Goal: Task Accomplishment & Management: Manage account settings

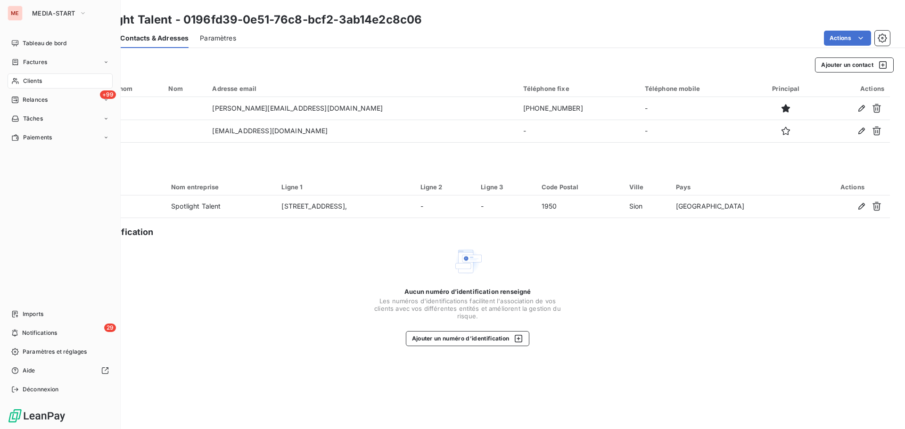
click at [16, 81] on icon at bounding box center [15, 81] width 8 height 8
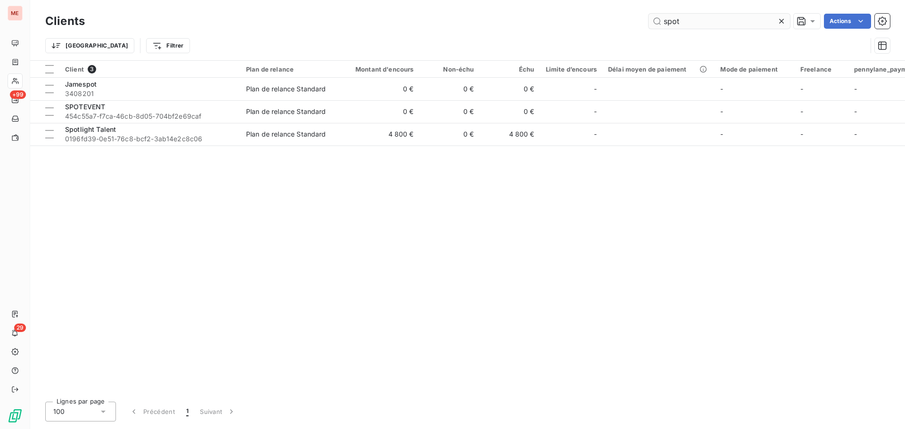
click at [702, 26] on input "spot" at bounding box center [718, 21] width 141 height 15
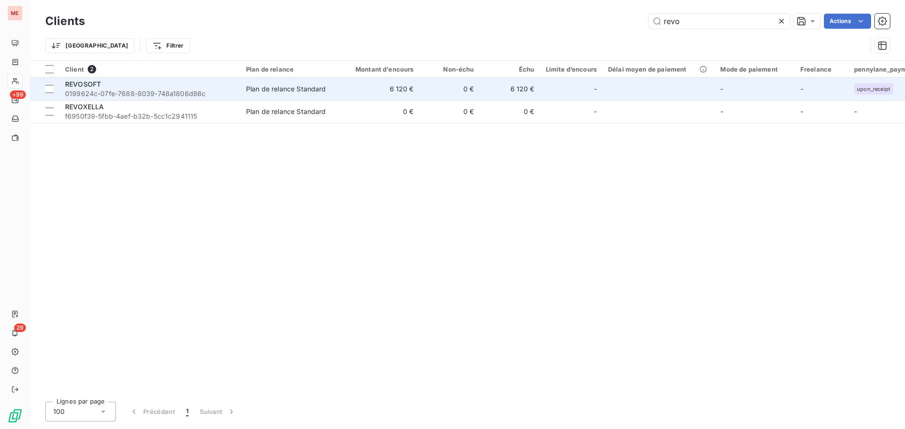
type input "revo"
click at [403, 87] on td "6 120 €" at bounding box center [378, 89] width 81 height 23
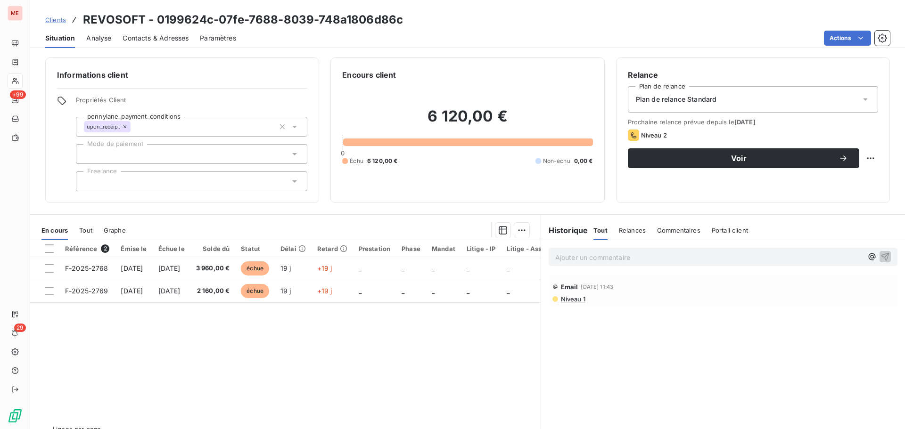
click at [147, 38] on span "Contacts & Adresses" at bounding box center [155, 37] width 66 height 9
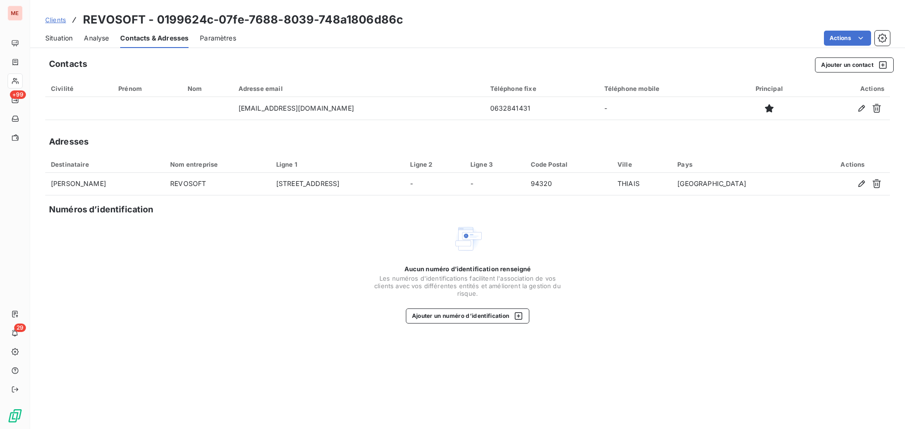
click at [69, 42] on span "Situation" at bounding box center [58, 37] width 27 height 9
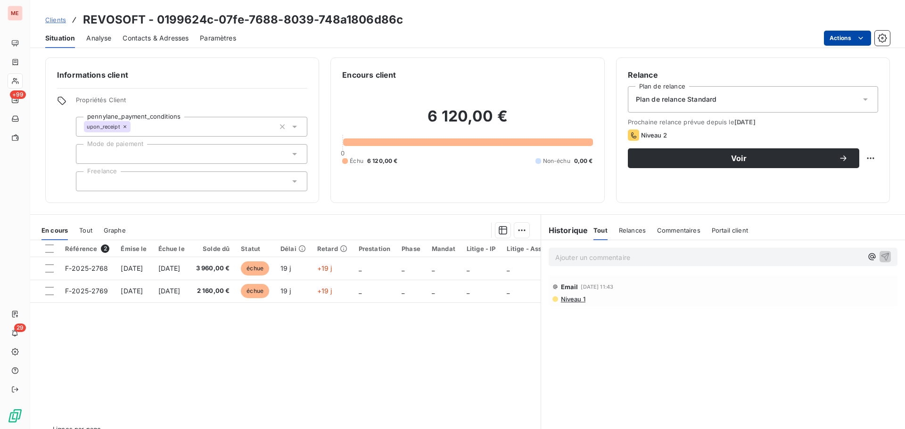
click at [839, 41] on html "ME +99 29 Clients REVOSOFT - 0199624c-07fe-7688-8039-748a1806d86c Situation Ana…" at bounding box center [452, 214] width 905 height 429
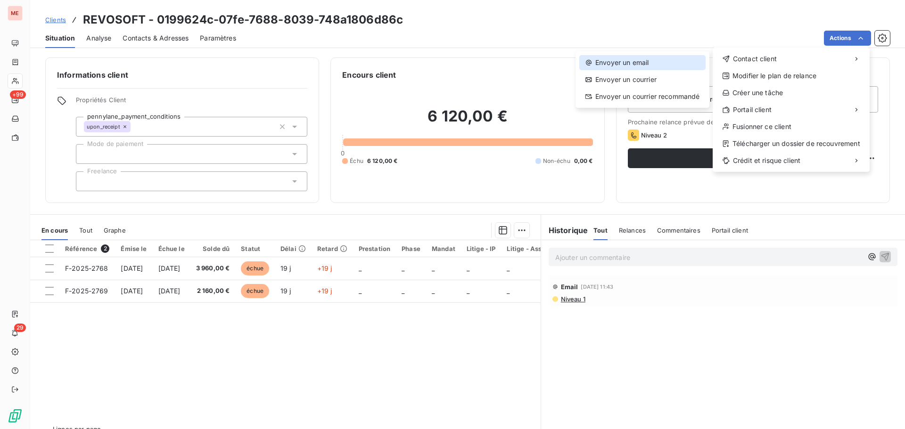
click at [654, 56] on div "Envoyer un email" at bounding box center [642, 62] width 126 height 15
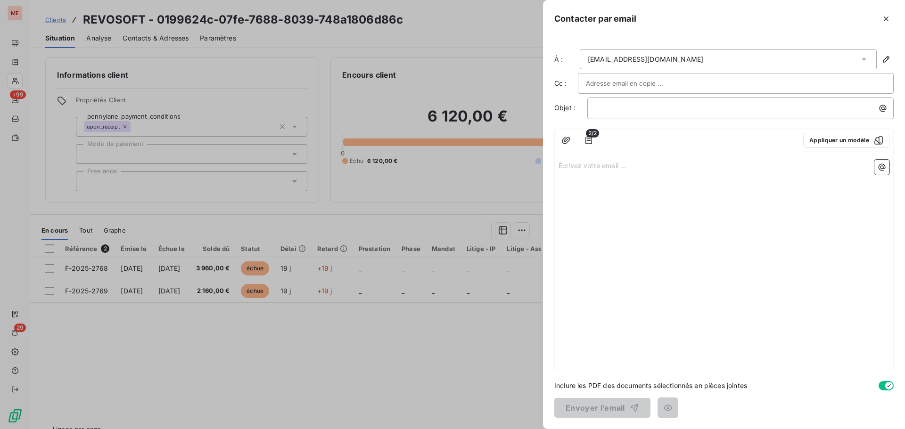
click at [700, 255] on div "Écrivez votre email ... ﻿" at bounding box center [724, 263] width 338 height 215
click at [879, 14] on button "button" at bounding box center [885, 18] width 15 height 15
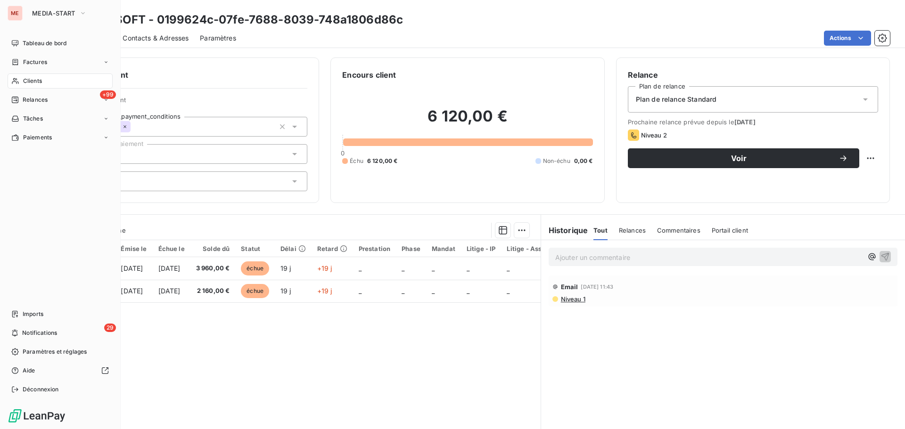
click at [15, 84] on icon at bounding box center [15, 81] width 8 height 8
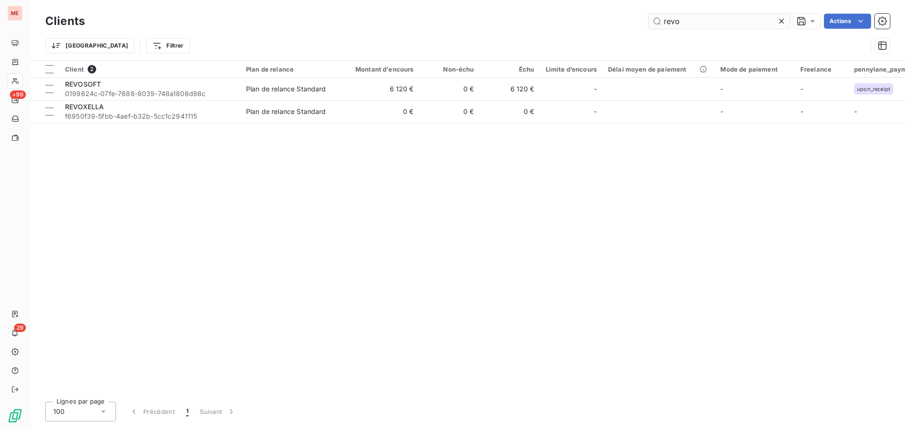
click at [733, 27] on input "revo" at bounding box center [718, 21] width 141 height 15
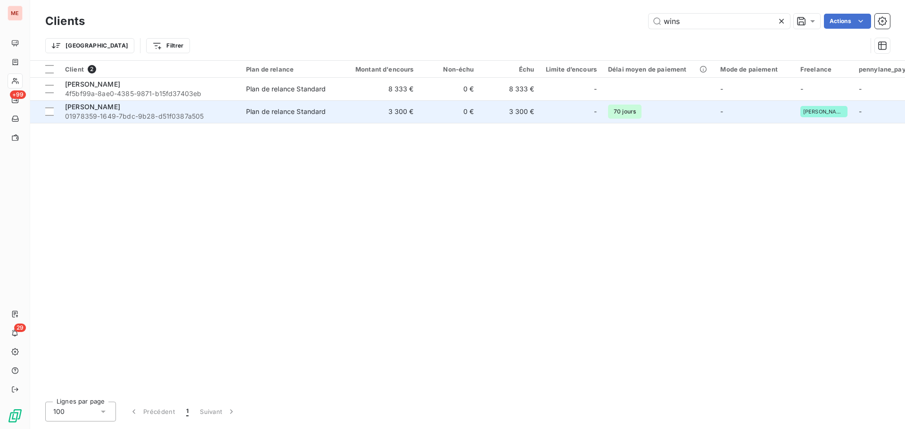
type input "wins"
click at [185, 114] on span "01978359-1649-7bdc-9b28-d51f0387a505" at bounding box center [150, 116] width 170 height 9
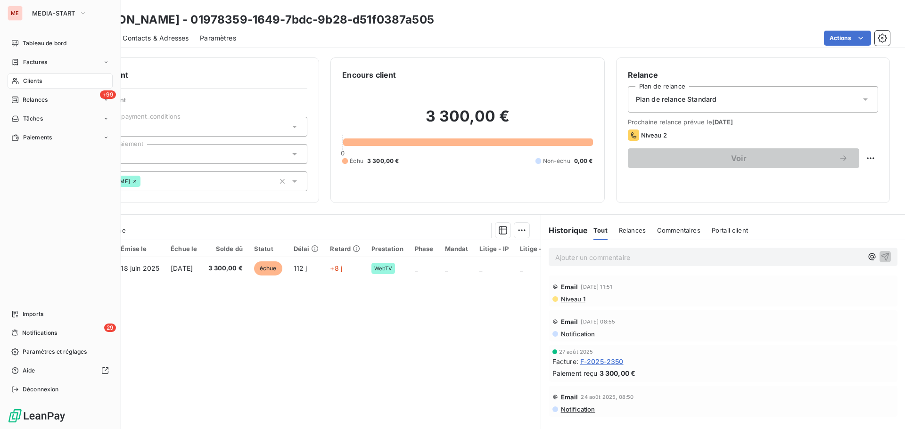
drag, startPoint x: 31, startPoint y: 80, endPoint x: 24, endPoint y: 79, distance: 7.1
click at [24, 79] on span "Clients" at bounding box center [32, 81] width 19 height 8
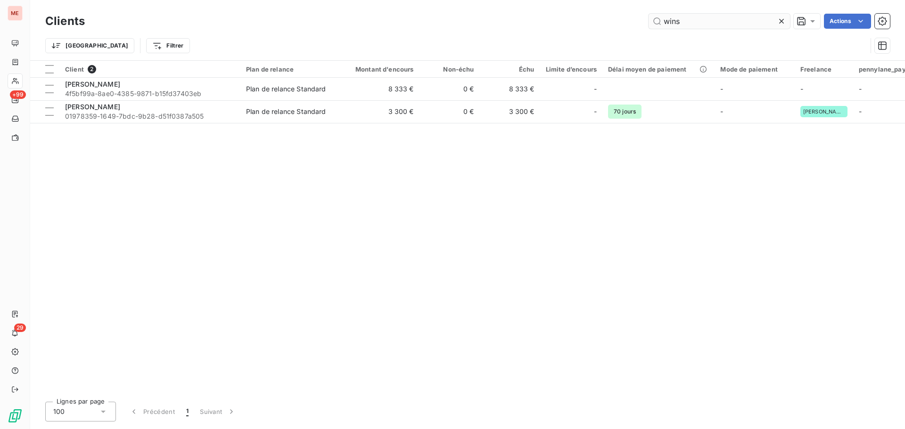
click at [689, 22] on input "wins" at bounding box center [718, 21] width 141 height 15
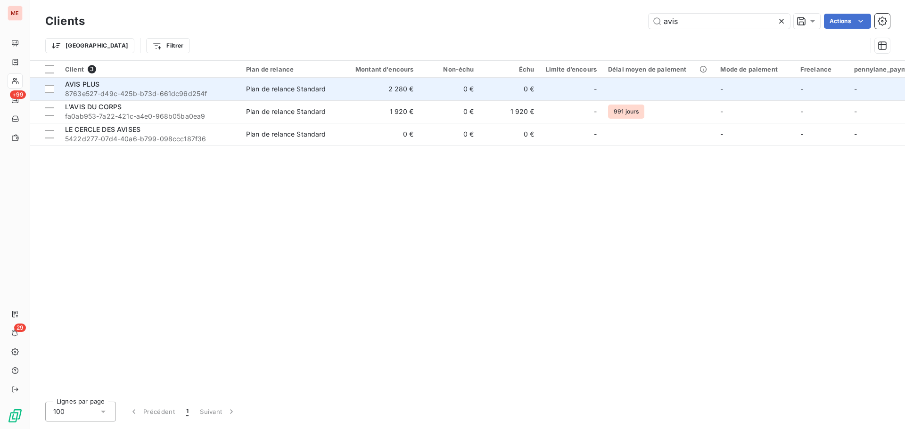
type input "avis"
click at [126, 83] on div "AVIS PLUS" at bounding box center [150, 84] width 170 height 9
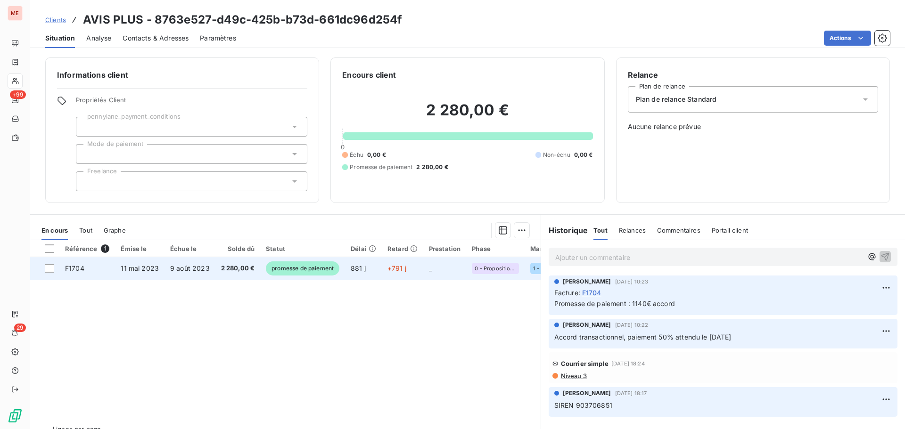
click at [215, 272] on td "2 280,00 €" at bounding box center [237, 268] width 45 height 23
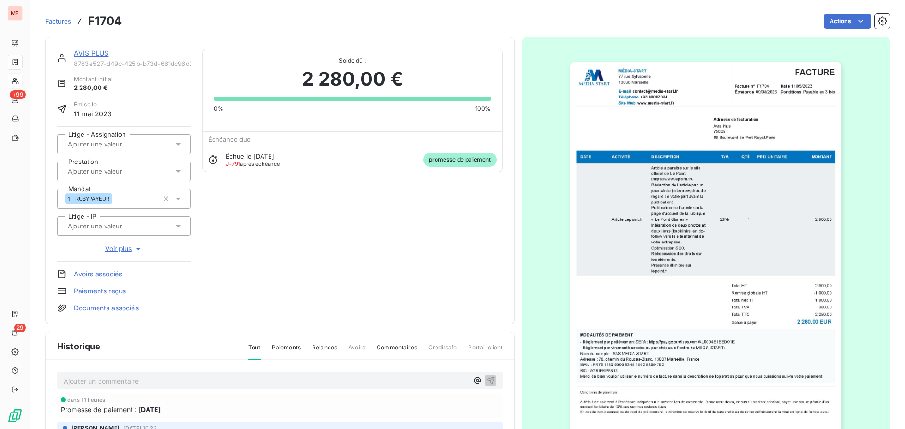
click at [98, 308] on link "Documents associés" at bounding box center [106, 307] width 65 height 9
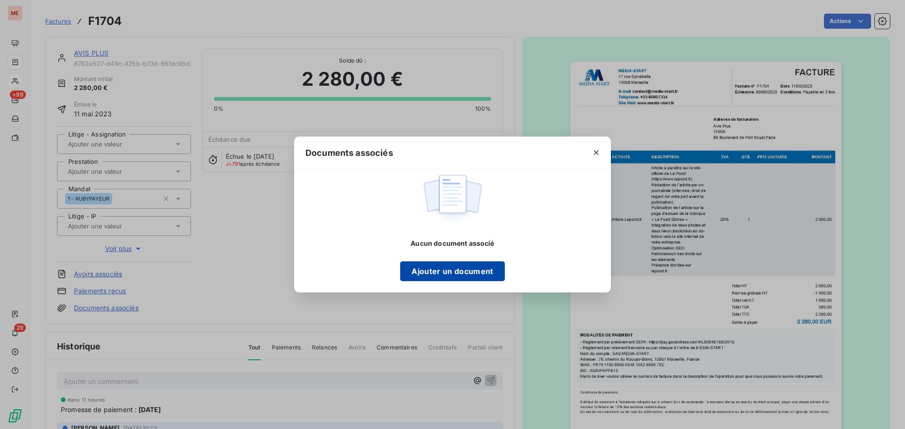
click at [427, 269] on button "Ajouter un document" at bounding box center [452, 271] width 104 height 20
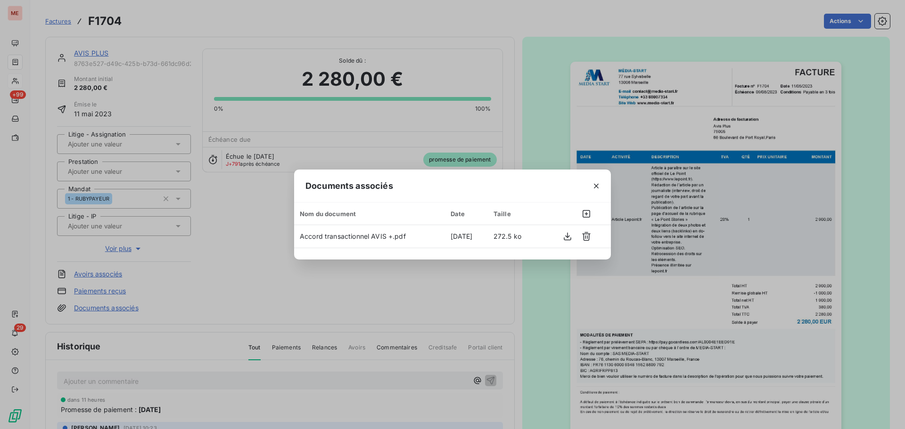
click at [238, 221] on div "Documents associés Nom du document Date Taille Accord transactionnel AVIS +.pdf…" at bounding box center [452, 214] width 905 height 429
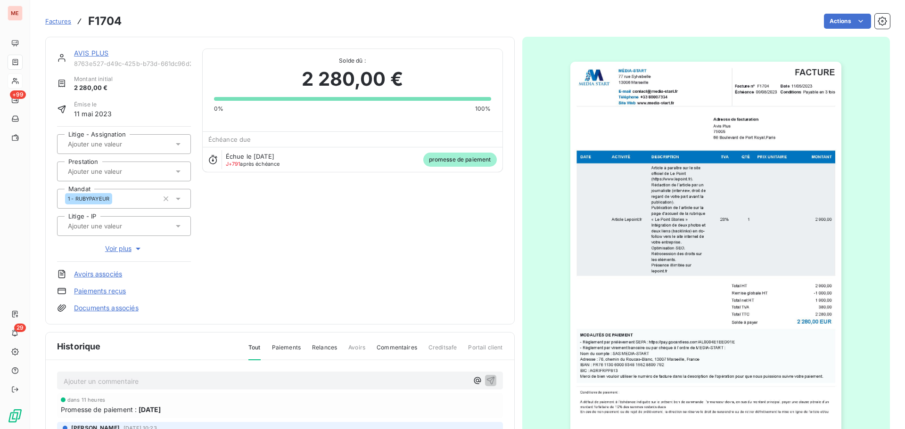
click at [88, 54] on link "AVIS PLUS" at bounding box center [91, 53] width 34 height 8
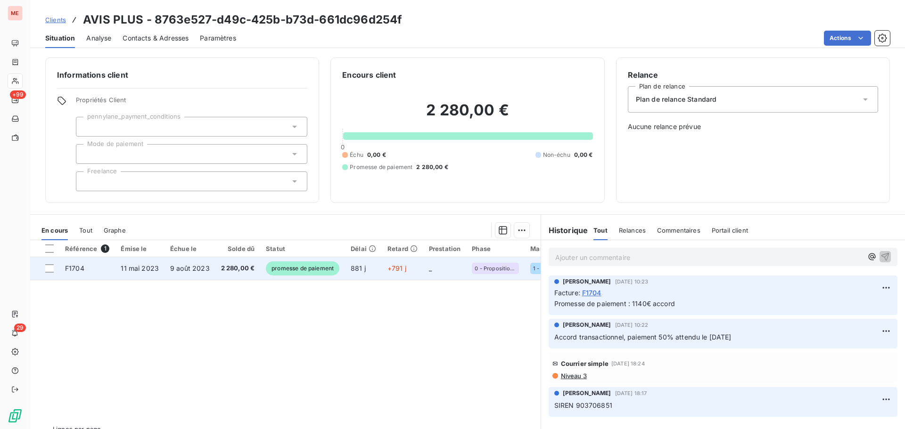
click at [203, 270] on span "9 août 2023" at bounding box center [190, 268] width 40 height 8
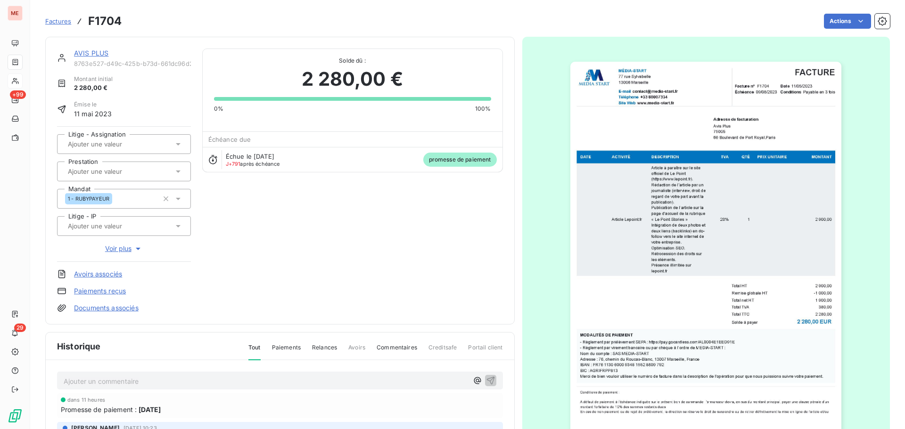
click at [122, 308] on link "Documents associés" at bounding box center [106, 307] width 65 height 9
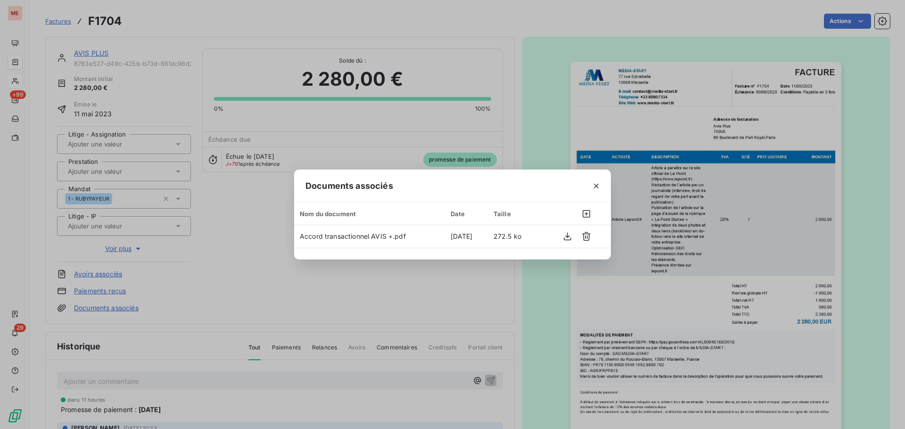
click at [250, 216] on div "Documents associés Nom du document Date Taille Accord transactionnel AVIS +.pdf…" at bounding box center [452, 214] width 905 height 429
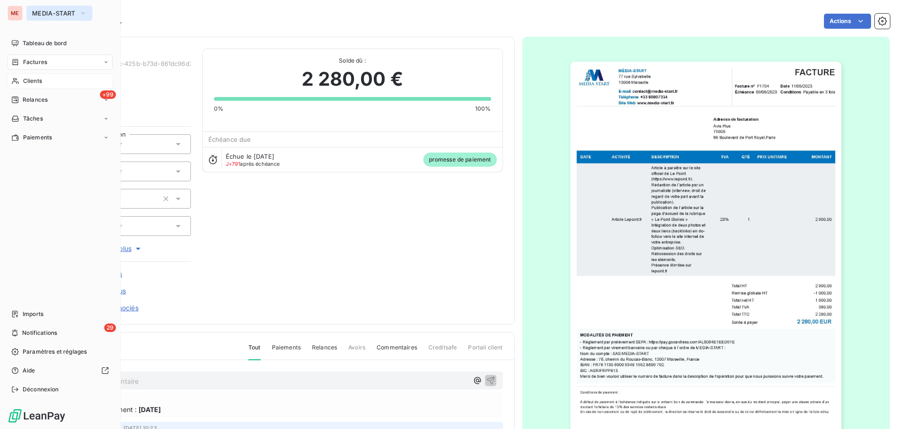
click at [45, 8] on button "MEDIA-START" at bounding box center [59, 13] width 66 height 15
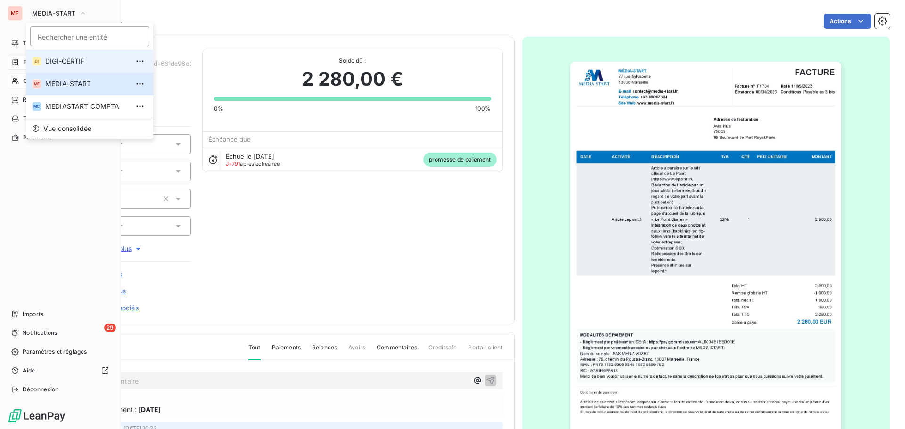
click at [56, 63] on span "DIGI-CERTIF" at bounding box center [86, 61] width 83 height 9
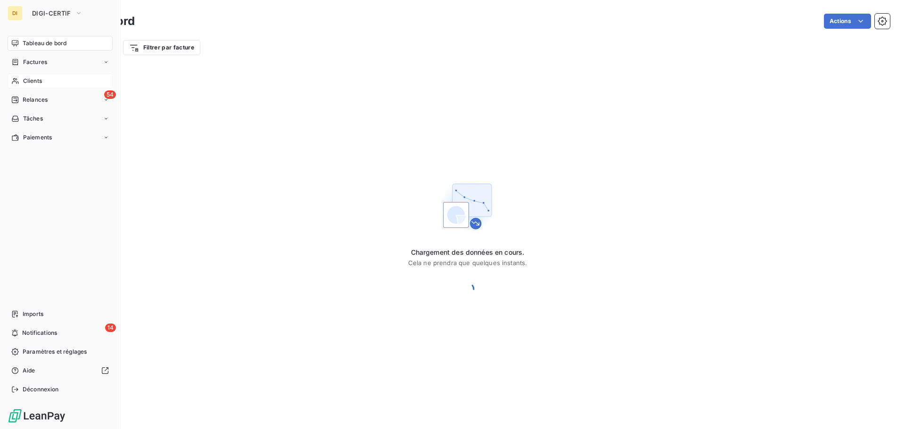
click at [22, 77] on div "Clients" at bounding box center [60, 80] width 105 height 15
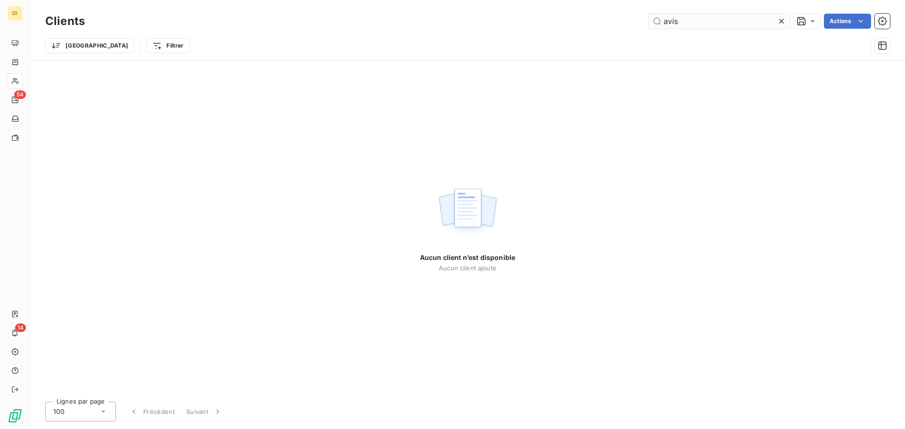
click at [669, 23] on input "avis" at bounding box center [718, 21] width 141 height 15
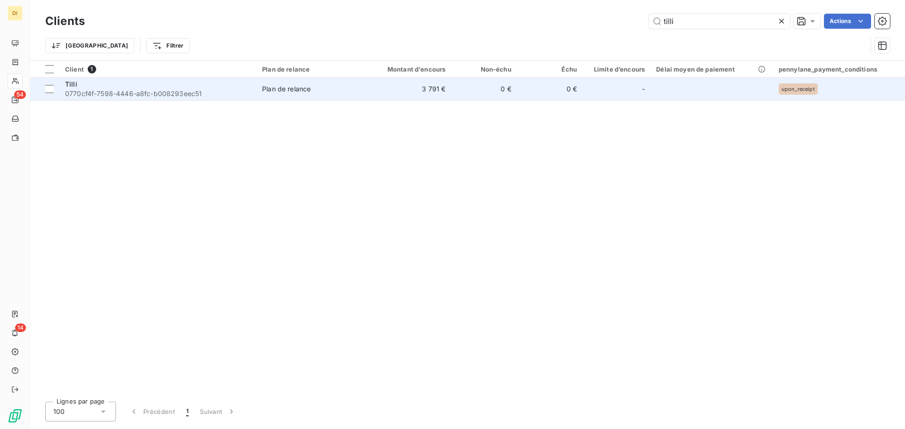
type input "tilli"
click at [198, 86] on div "Tilli" at bounding box center [158, 84] width 186 height 9
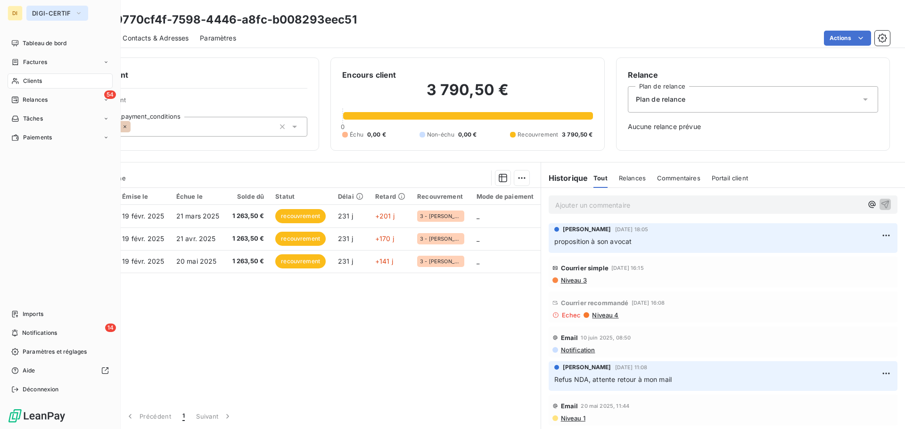
click at [39, 9] on button "DIGI-CERTIF" at bounding box center [57, 13] width 62 height 15
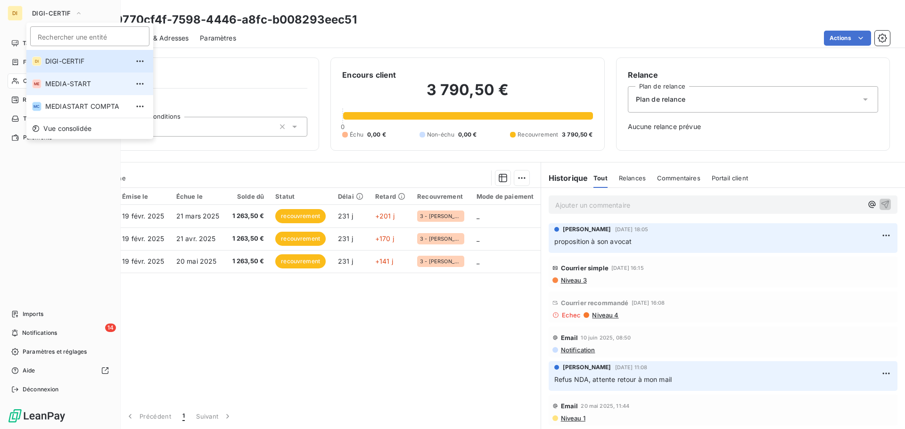
click at [54, 81] on span "MEDIA-START" at bounding box center [86, 83] width 83 height 9
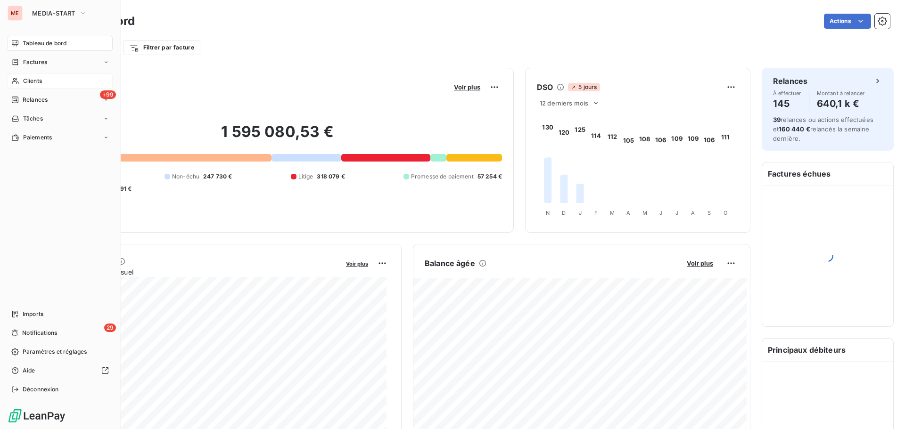
click at [38, 83] on span "Clients" at bounding box center [32, 81] width 19 height 8
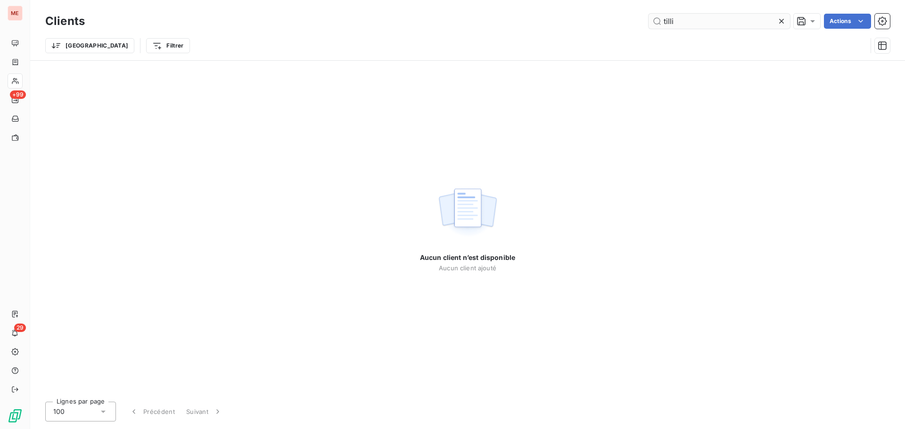
click at [686, 23] on input "tilli" at bounding box center [718, 21] width 141 height 15
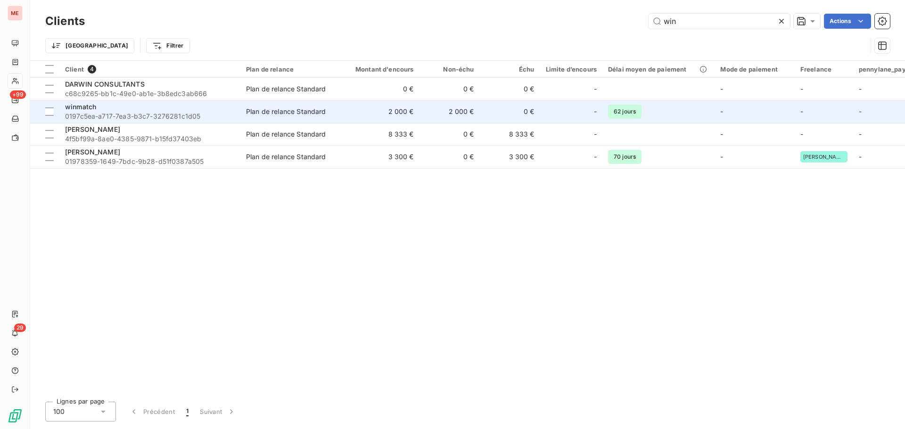
type input "win"
click at [170, 110] on div "winmatch" at bounding box center [150, 106] width 170 height 9
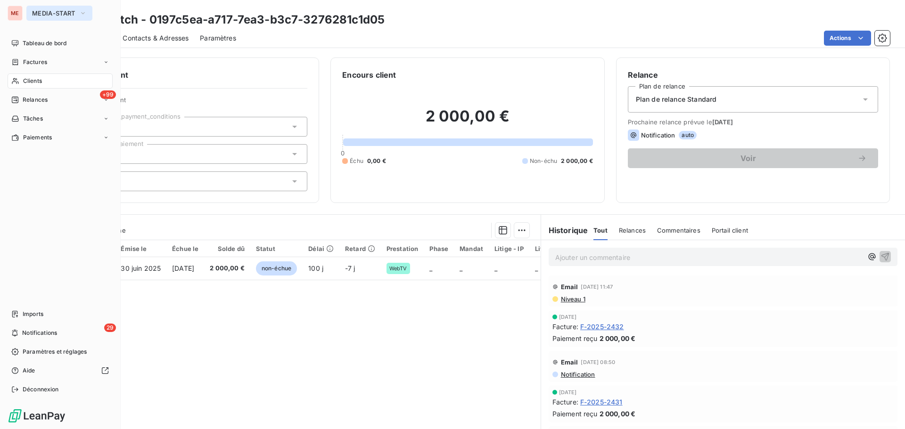
click at [40, 8] on button "MEDIA-START" at bounding box center [59, 13] width 66 height 15
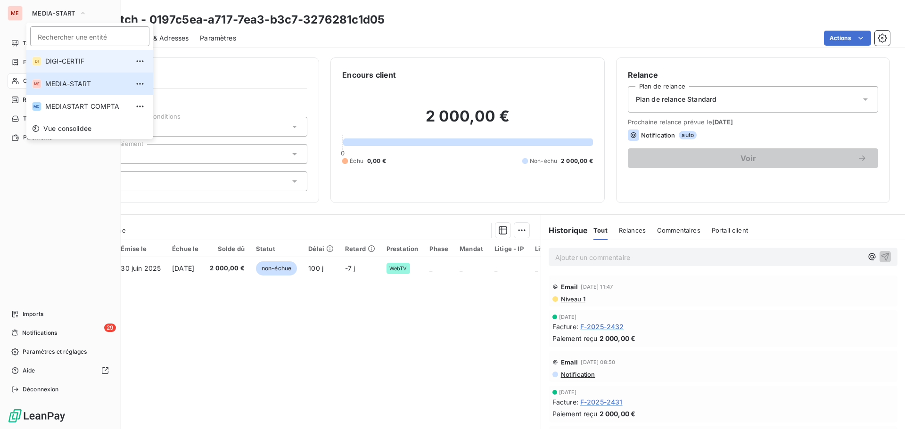
click at [52, 61] on span "DIGI-CERTIF" at bounding box center [86, 61] width 83 height 9
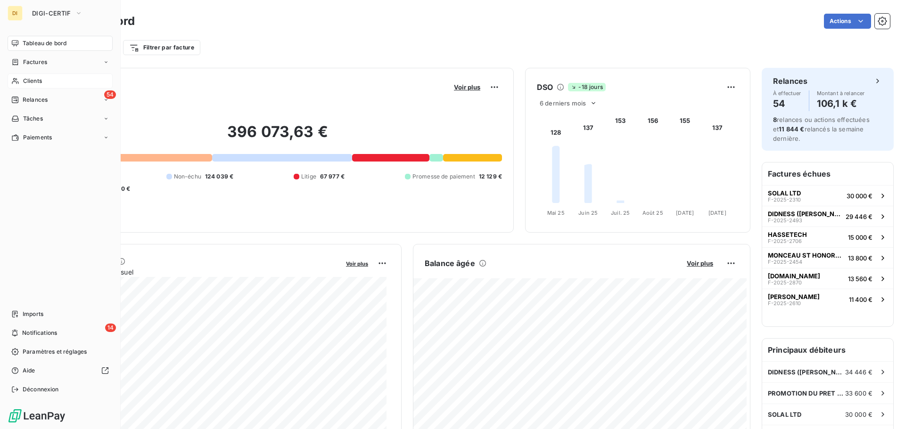
click at [46, 85] on div "Clients" at bounding box center [60, 80] width 105 height 15
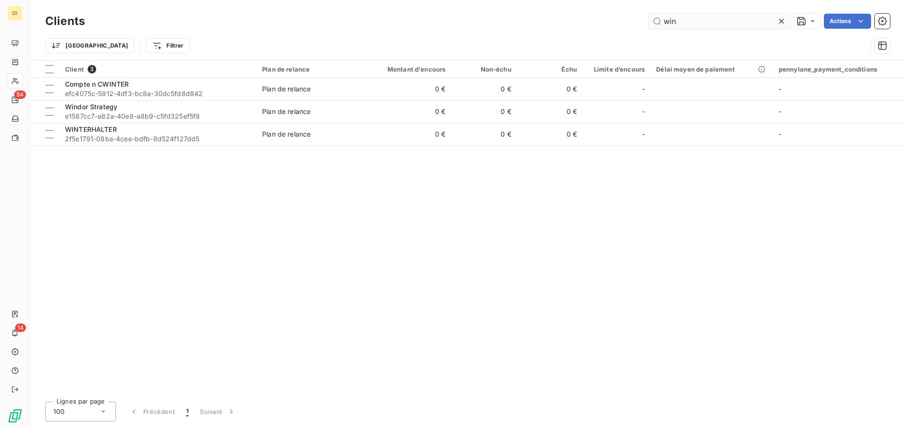
click at [725, 16] on input "win" at bounding box center [718, 21] width 141 height 15
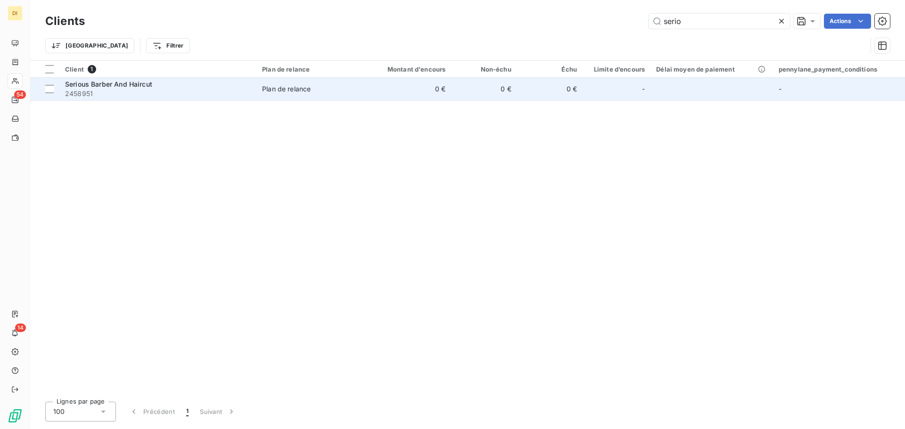
type input "serio"
click at [210, 86] on div "Serious Barber And Haircut" at bounding box center [158, 84] width 186 height 9
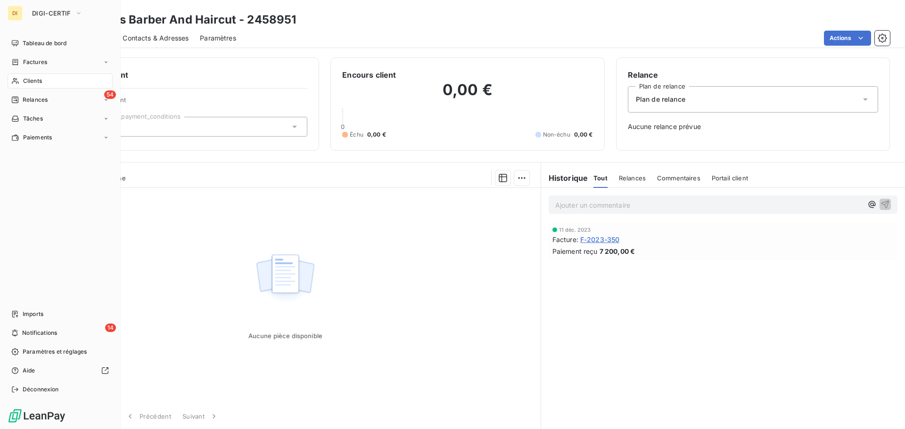
click at [31, 80] on span "Clients" at bounding box center [32, 81] width 19 height 8
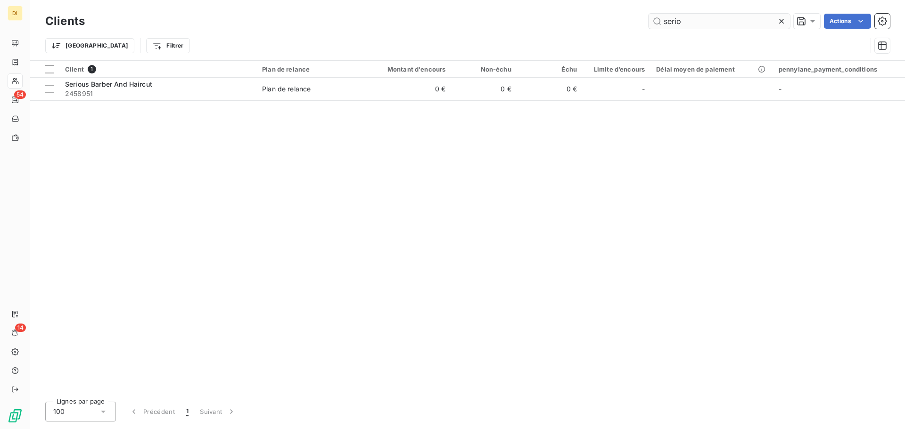
click at [673, 26] on input "serio" at bounding box center [718, 21] width 141 height 15
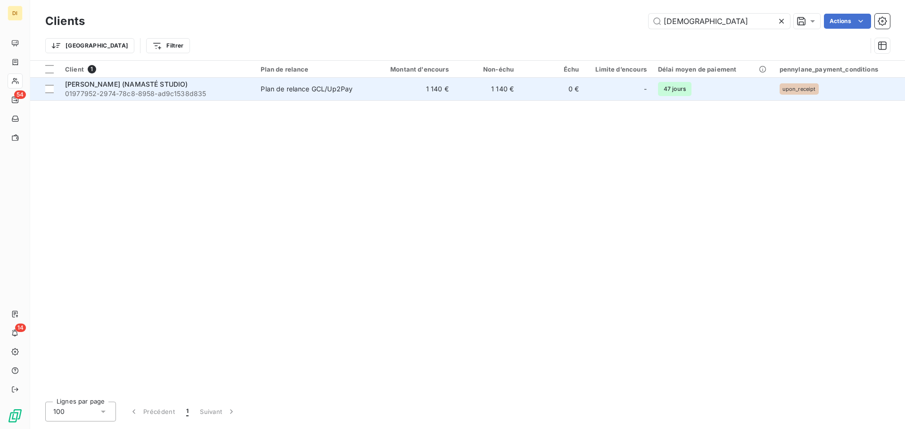
type input "[DEMOGRAPHIC_DATA]"
click at [132, 91] on span "01977952-2974-78c8-8958-ad9c1538d835" at bounding box center [157, 93] width 184 height 9
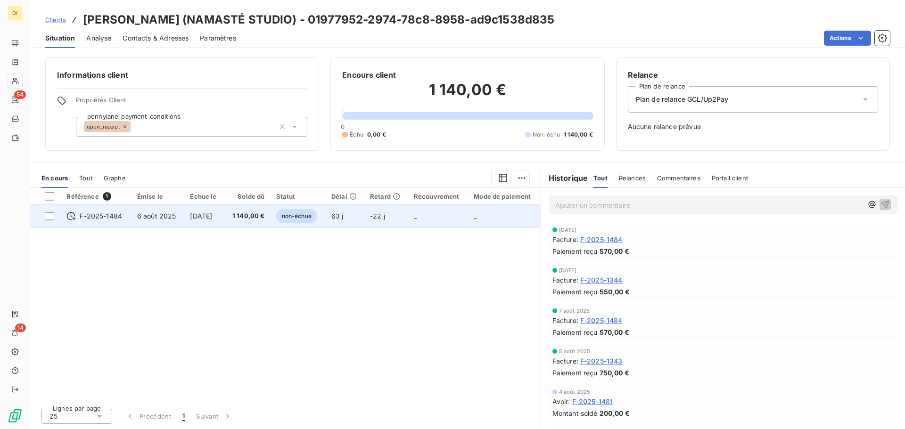
click at [206, 218] on span "[DATE]" at bounding box center [201, 216] width 22 height 8
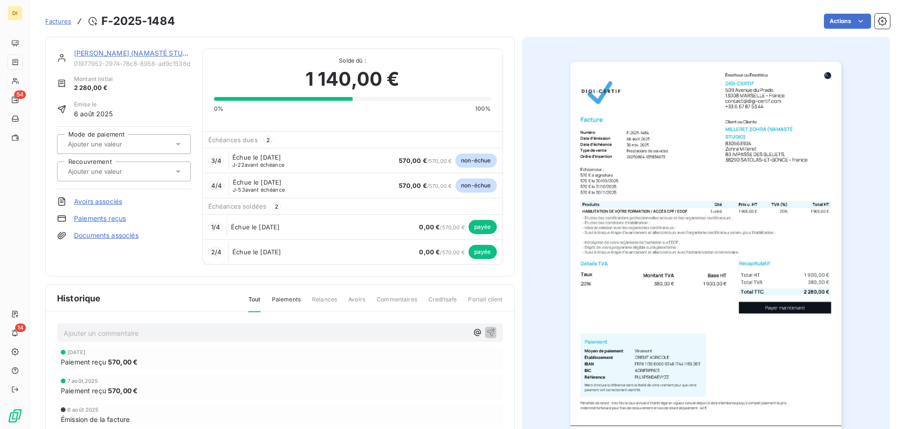
click at [84, 52] on link "[PERSON_NAME] (NAMASTÉ STUDIO)" at bounding box center [135, 53] width 123 height 8
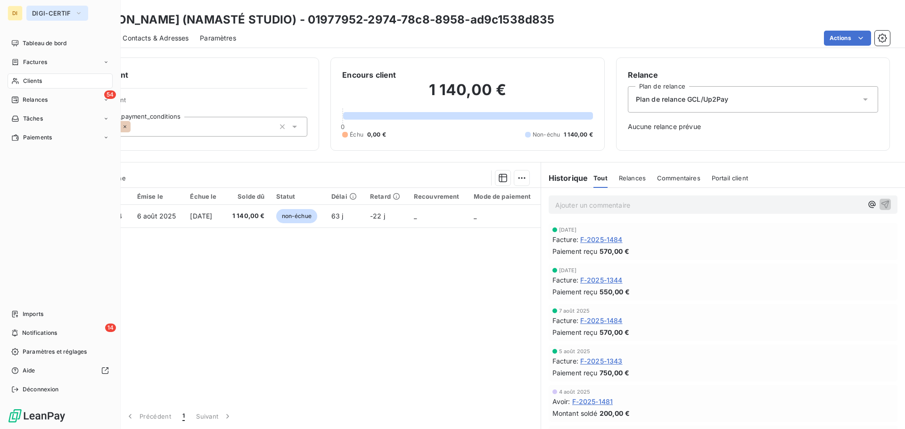
click at [62, 17] on button "DIGI-CERTIF" at bounding box center [57, 13] width 62 height 15
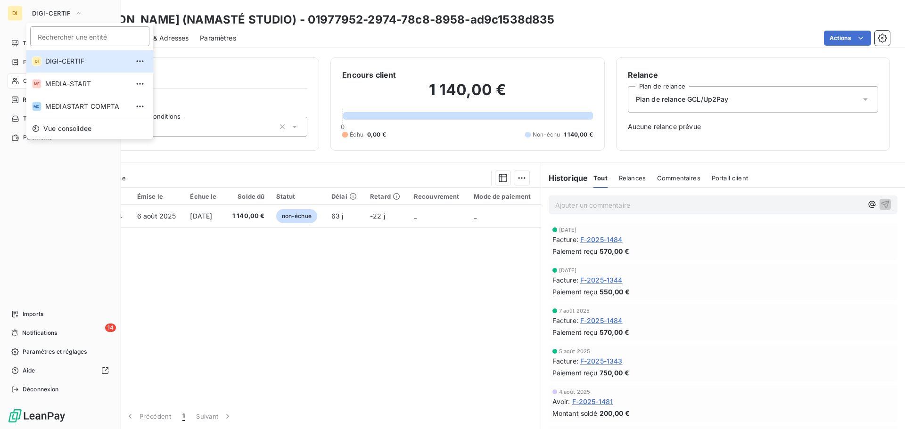
click at [16, 82] on icon at bounding box center [15, 81] width 7 height 6
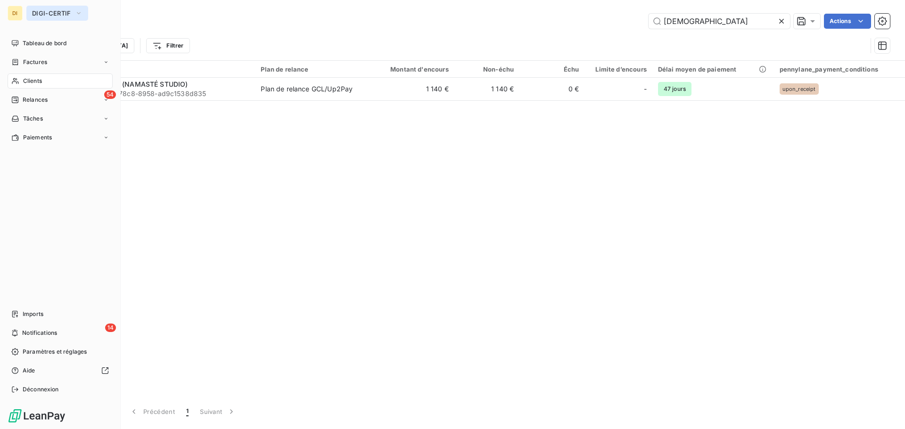
click at [58, 8] on button "DIGI-CERTIF" at bounding box center [57, 13] width 62 height 15
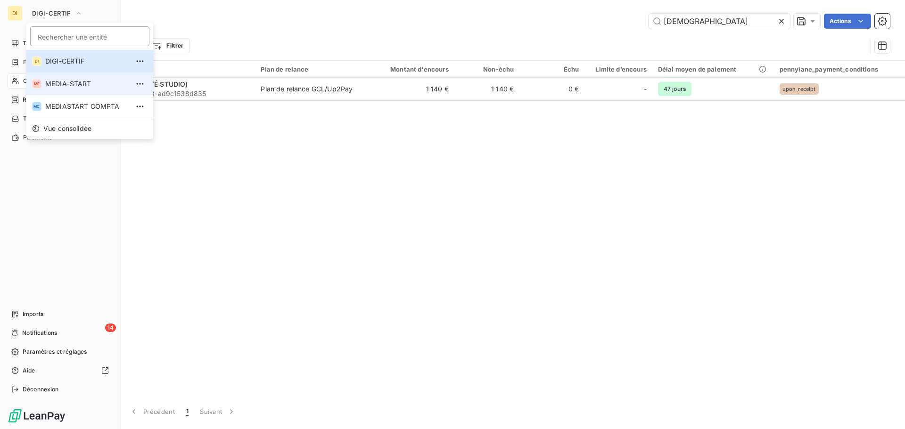
click at [52, 84] on span "MEDIA-START" at bounding box center [86, 83] width 83 height 9
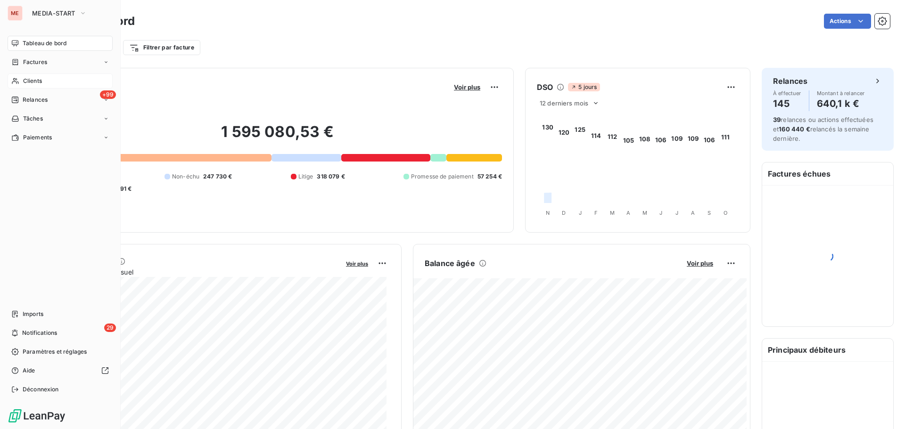
click at [34, 82] on span "Clients" at bounding box center [32, 81] width 19 height 8
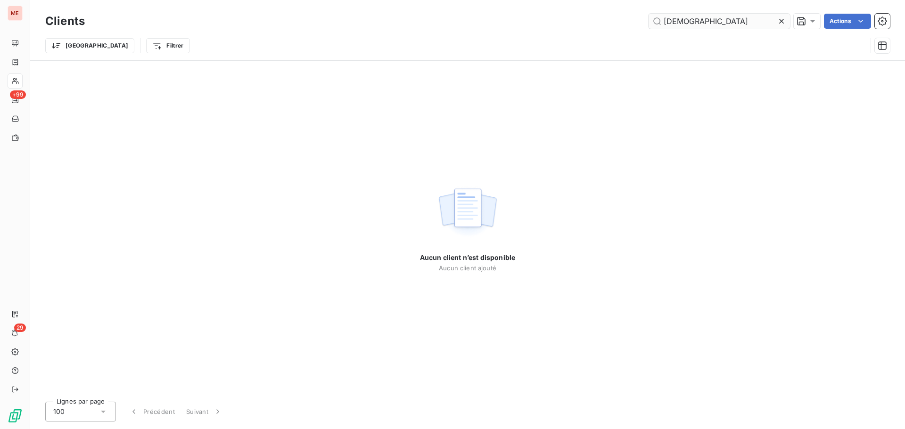
click at [677, 20] on input "[DEMOGRAPHIC_DATA]" at bounding box center [718, 21] width 141 height 15
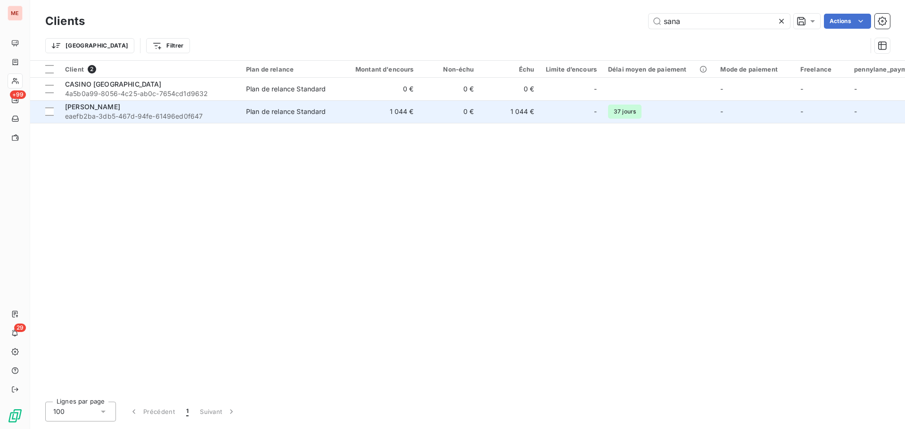
type input "sana"
click at [126, 117] on span "eaefb2ba-3db5-467d-94fe-61496ed0f647" at bounding box center [150, 116] width 170 height 9
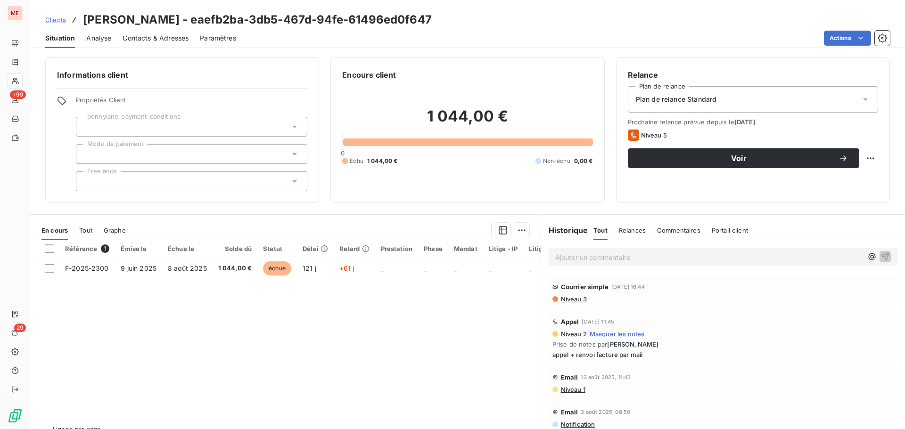
click at [287, 343] on div "Référence 1 Émise le Échue le Solde dû Statut Délai Retard Prestation Phase Man…" at bounding box center [285, 330] width 510 height 181
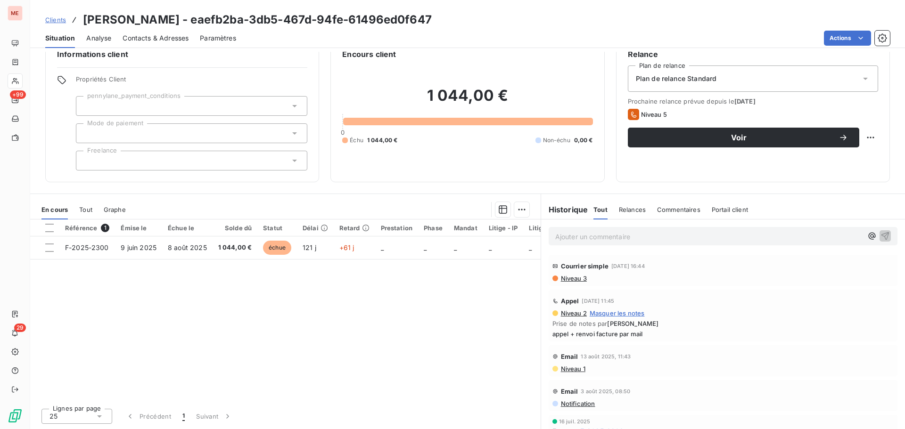
click at [677, 260] on div "Courrier simple [DATE] 16:44" at bounding box center [722, 266] width 341 height 15
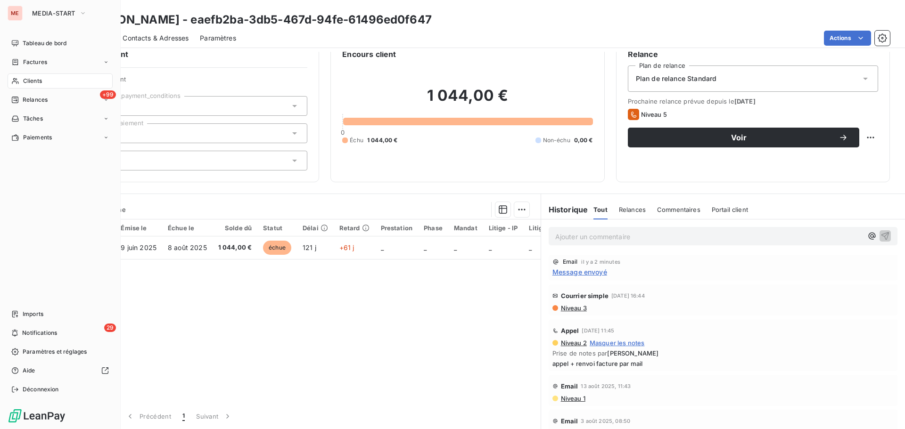
click at [18, 78] on icon at bounding box center [15, 81] width 8 height 8
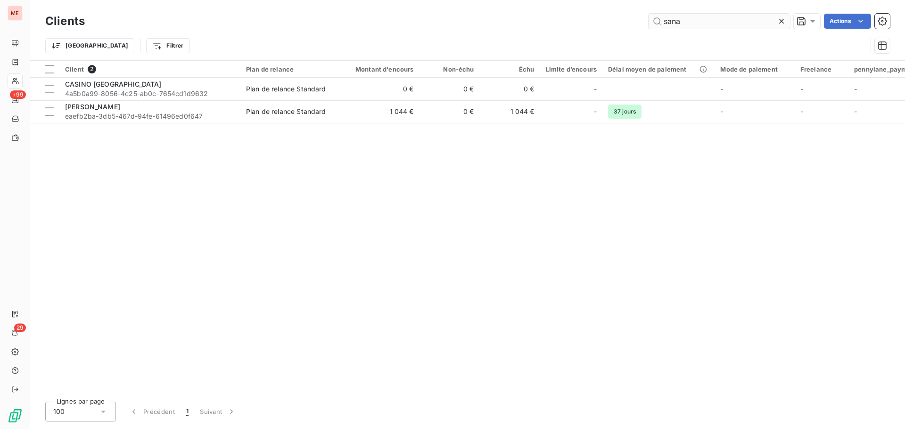
click at [696, 22] on input "sana" at bounding box center [718, 21] width 141 height 15
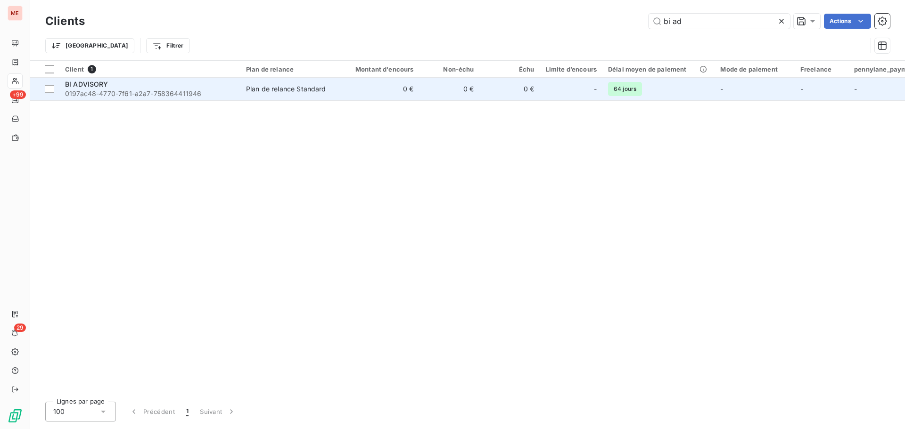
type input "bi ad"
click at [162, 99] on td "BI ADVISORY 0197ac48-4770-7f61-a2a7-758364411946" at bounding box center [149, 89] width 181 height 23
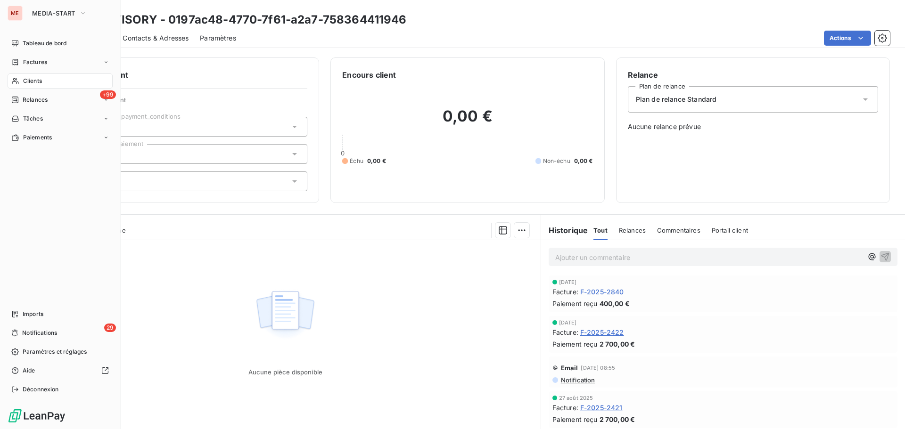
click at [24, 82] on span "Clients" at bounding box center [32, 81] width 19 height 8
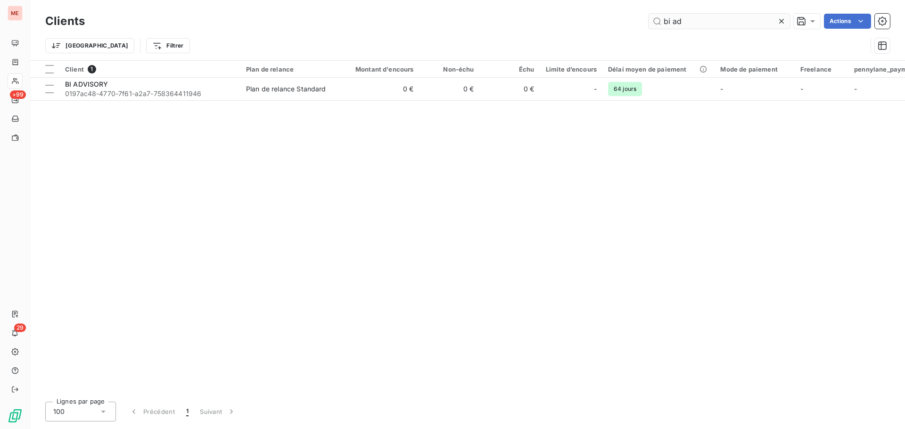
click at [694, 25] on input "bi ad" at bounding box center [718, 21] width 141 height 15
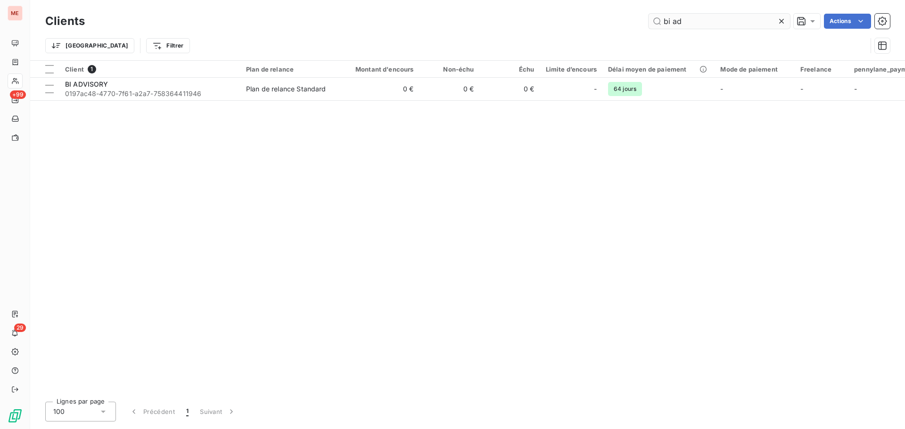
click at [694, 25] on input "bi ad" at bounding box center [718, 21] width 141 height 15
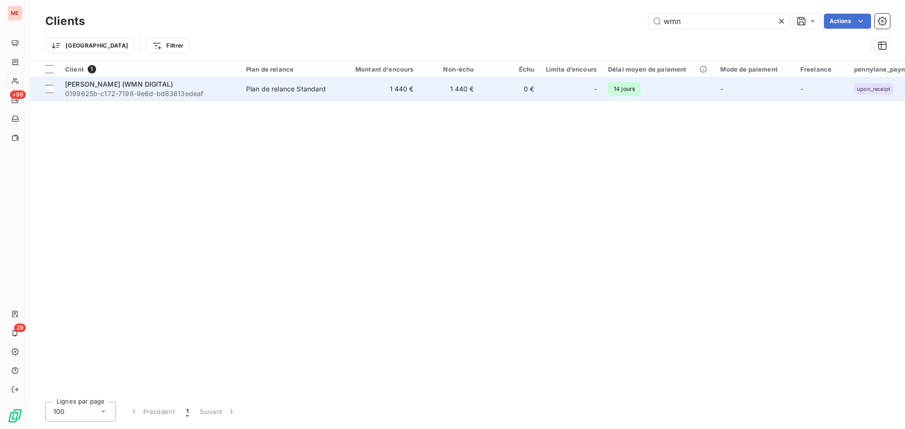
type input "wmn"
click at [312, 98] on td "Plan de relance Standard" at bounding box center [289, 89] width 98 height 23
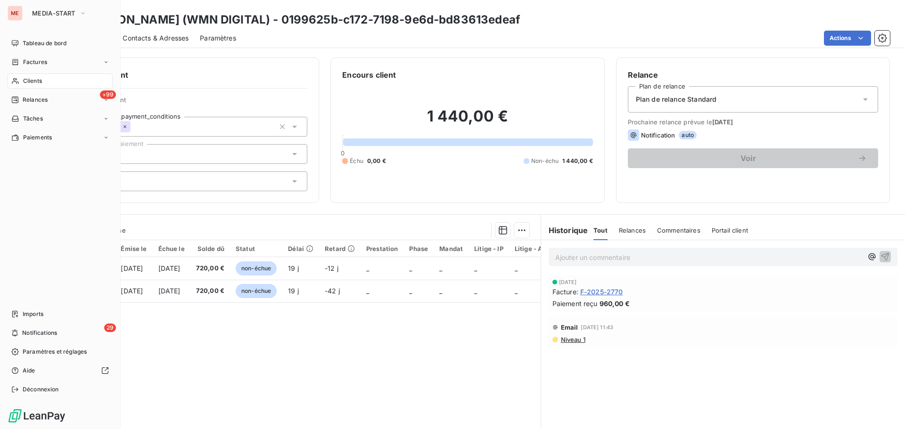
click at [22, 75] on div "Clients" at bounding box center [60, 80] width 105 height 15
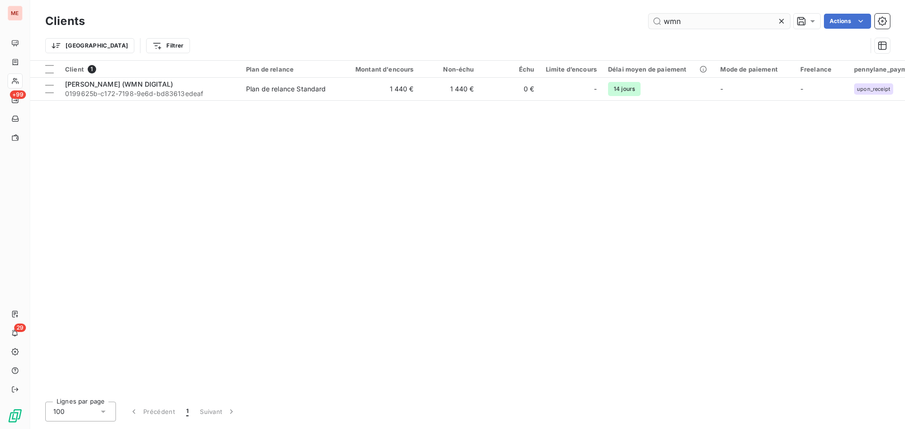
click at [671, 26] on input "wmn" at bounding box center [718, 21] width 141 height 15
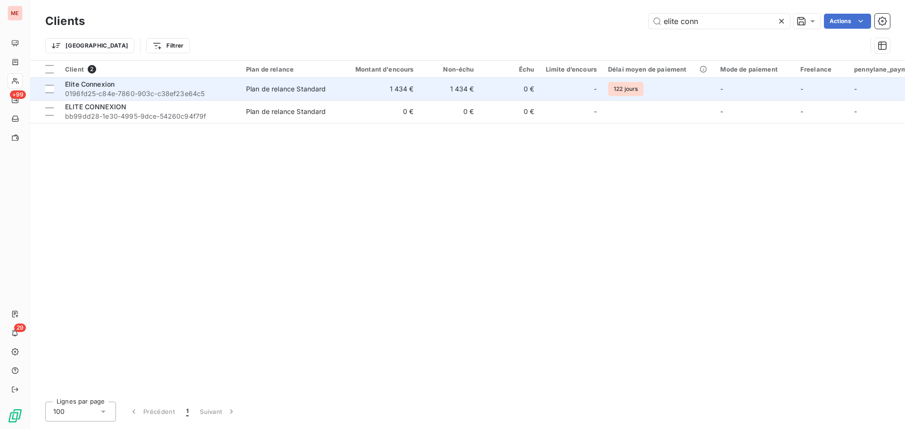
type input "elite conn"
click at [171, 89] on span "0196fd25-c84e-7860-903c-c38ef23e64c5" at bounding box center [150, 93] width 170 height 9
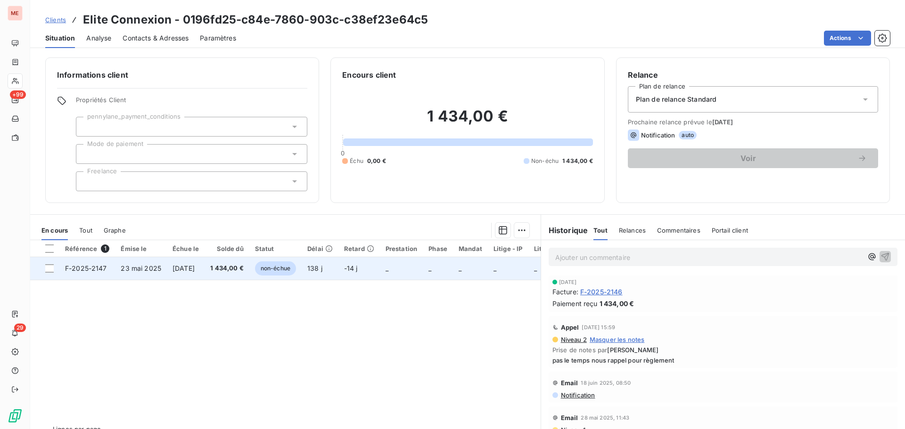
click at [163, 271] on td "23 mai 2025" at bounding box center [141, 268] width 52 height 23
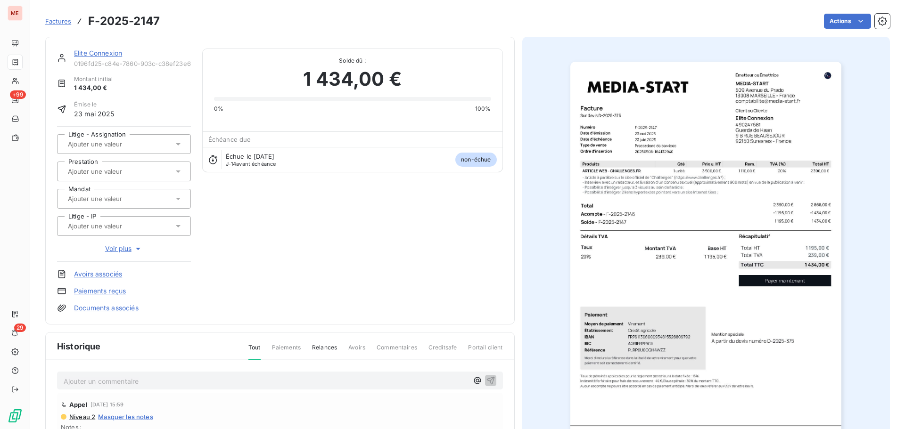
click at [87, 51] on link "Elite Connexion" at bounding box center [98, 53] width 48 height 8
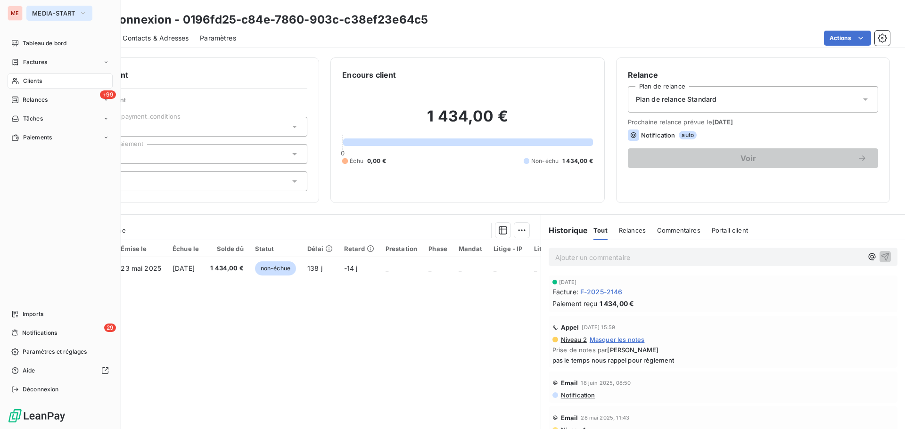
click at [41, 14] on span "MEDIA-START" at bounding box center [53, 13] width 43 height 8
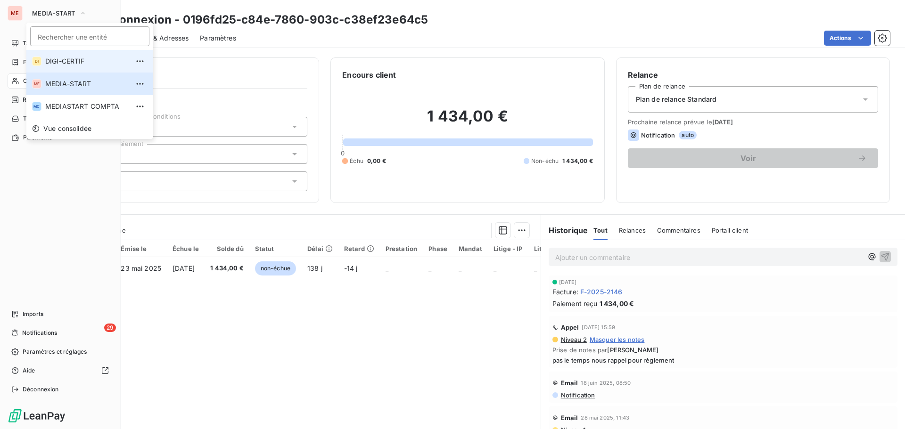
click at [52, 59] on span "DIGI-CERTIF" at bounding box center [86, 61] width 83 height 9
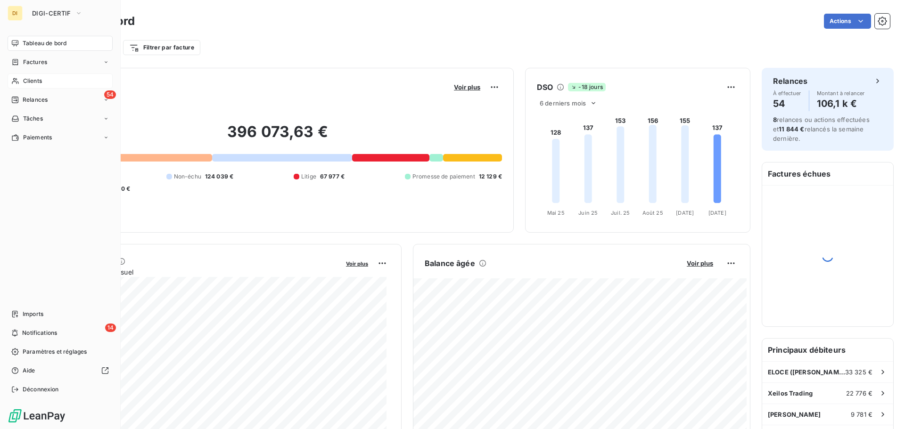
click at [38, 79] on span "Clients" at bounding box center [32, 81] width 19 height 8
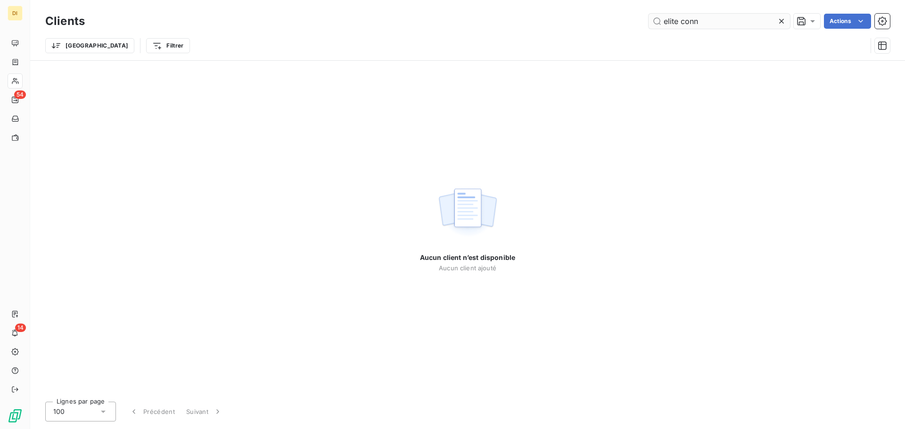
click at [741, 21] on input "elite conn" at bounding box center [718, 21] width 141 height 15
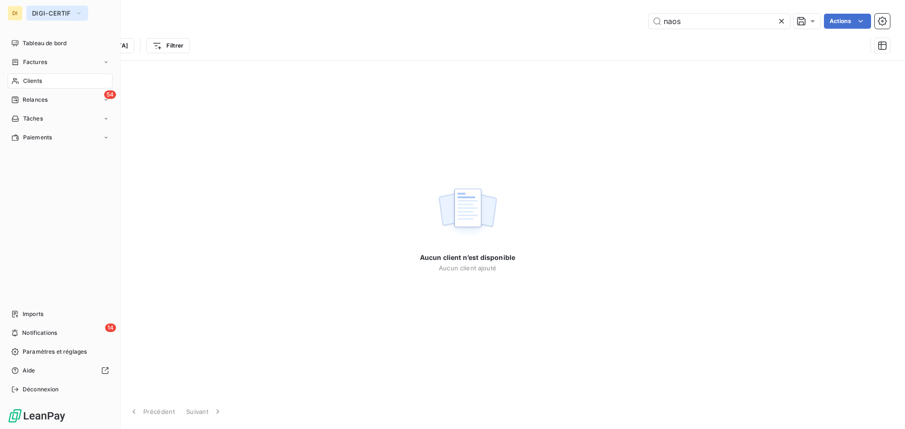
type input "naos"
click at [59, 8] on button "DIGI-CERTIF" at bounding box center [57, 13] width 62 height 15
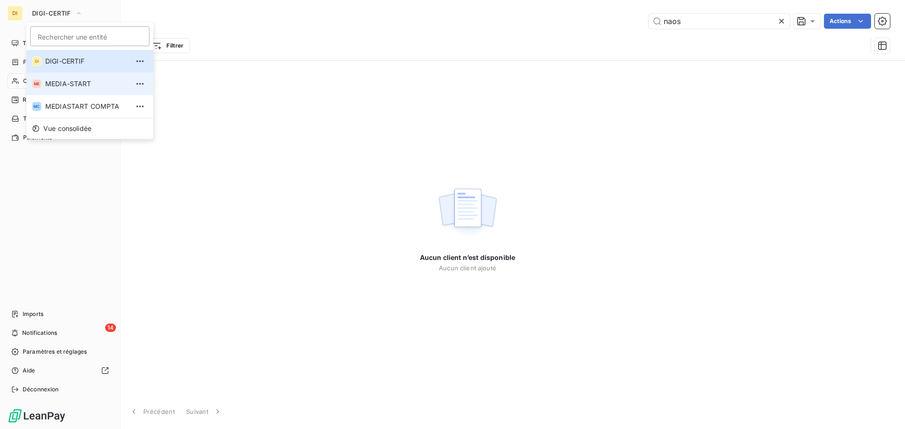
click at [62, 80] on span "MEDIA-START" at bounding box center [86, 83] width 83 height 9
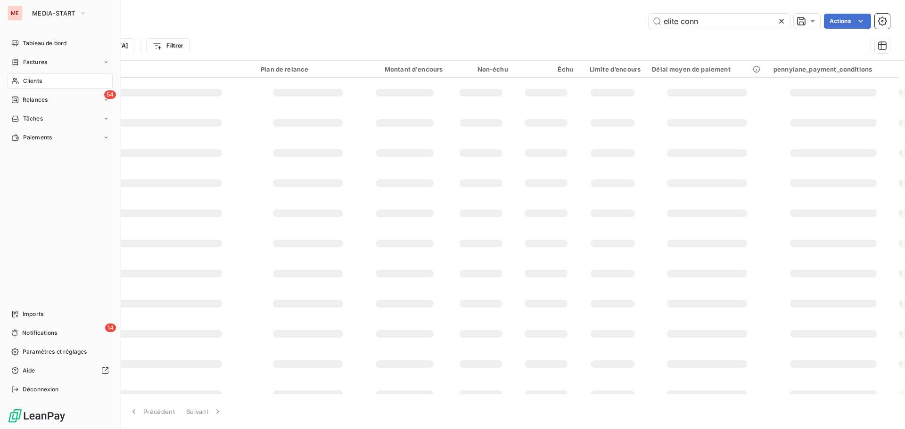
type input "naos"
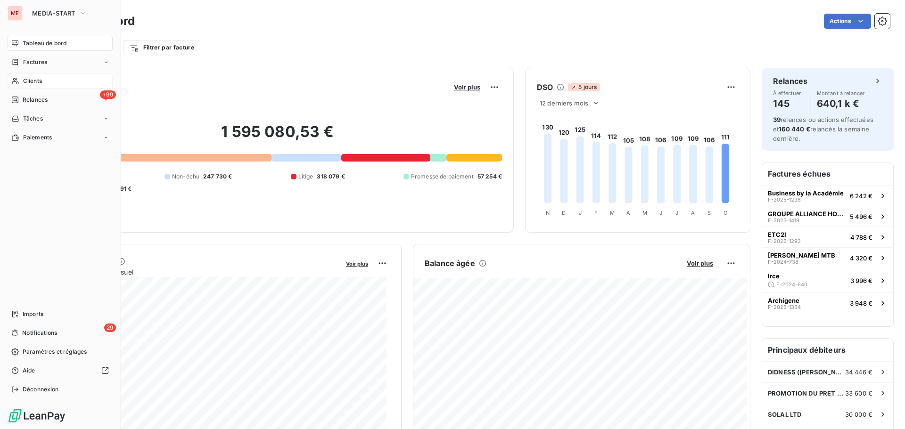
click at [44, 78] on div "Clients" at bounding box center [60, 80] width 105 height 15
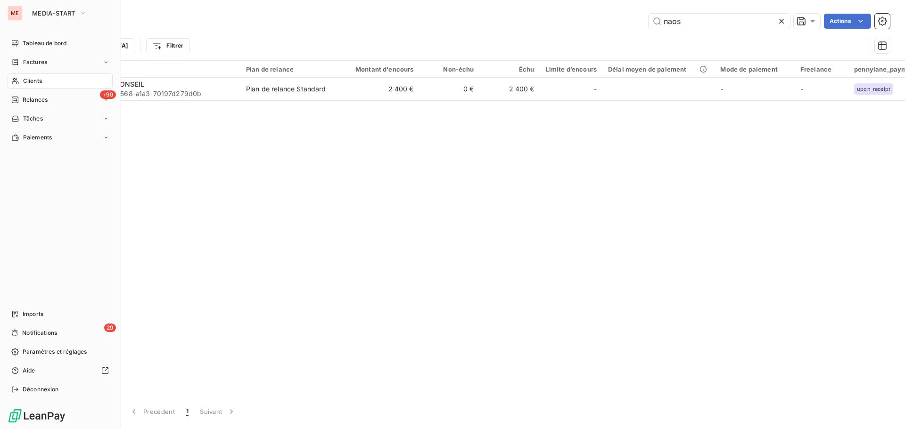
click at [44, 78] on div "Clients" at bounding box center [60, 80] width 105 height 15
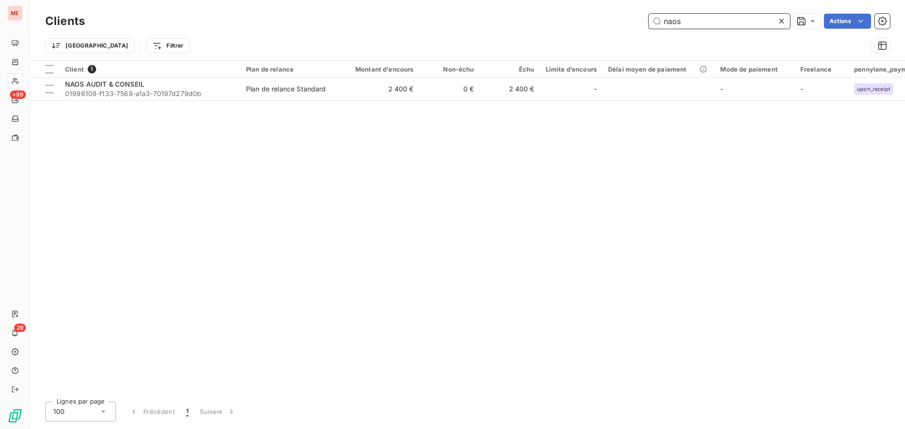
click at [690, 20] on input "naos" at bounding box center [718, 21] width 141 height 15
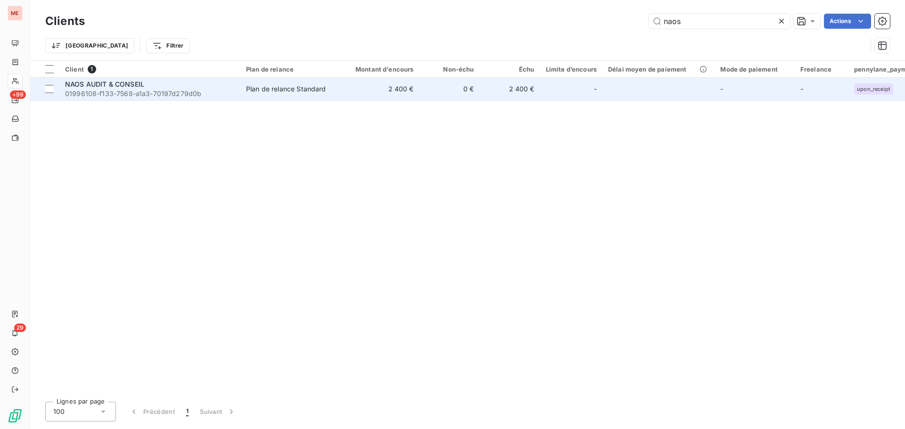
click at [280, 93] on div "Plan de relance Standard" at bounding box center [286, 88] width 80 height 9
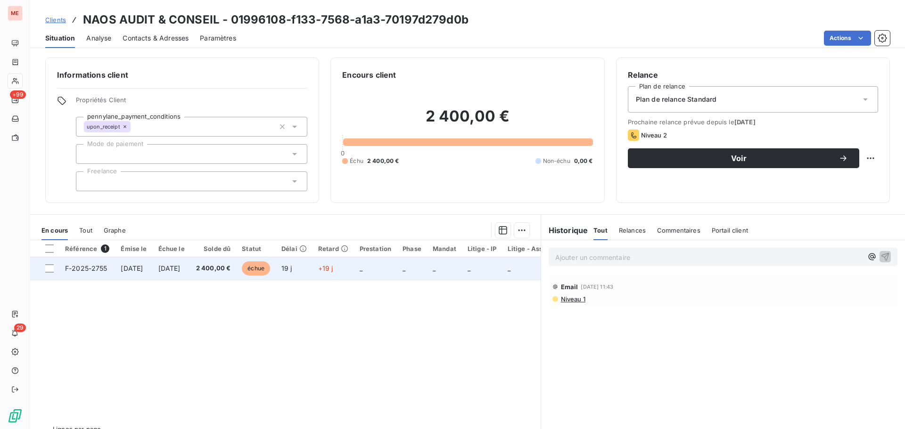
click at [174, 276] on td "[DATE]" at bounding box center [172, 268] width 38 height 23
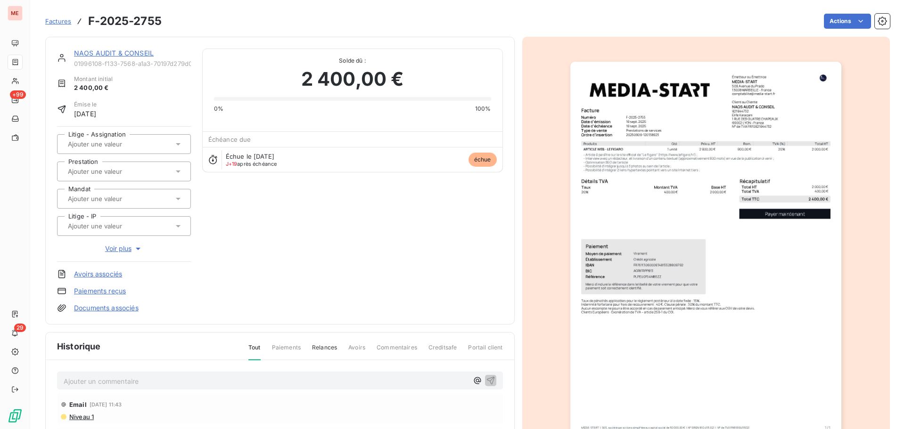
click at [120, 53] on link "NAOS AUDIT & CONSEIL" at bounding box center [114, 53] width 80 height 8
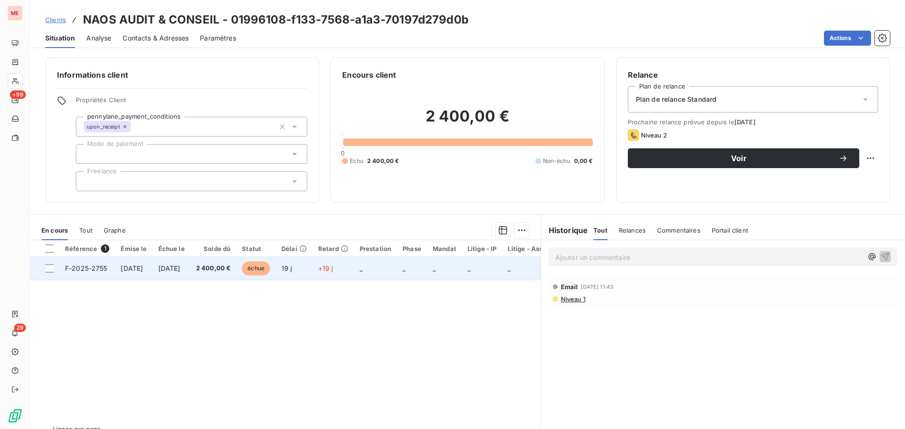
click at [177, 275] on td "[DATE]" at bounding box center [172, 268] width 38 height 23
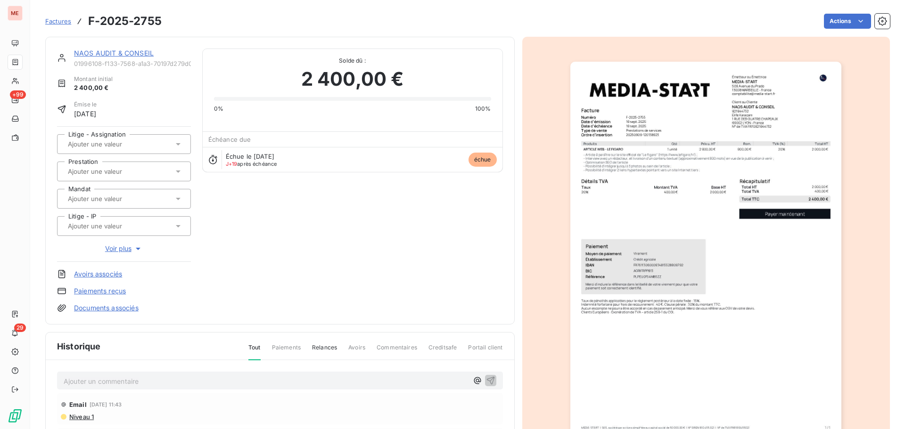
click at [115, 51] on link "NAOS AUDIT & CONSEIL" at bounding box center [114, 53] width 80 height 8
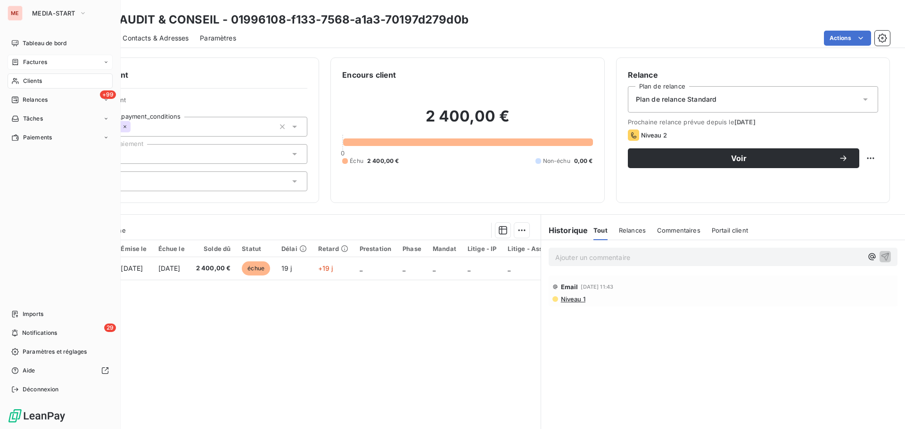
click at [34, 63] on span "Factures" at bounding box center [35, 62] width 24 height 8
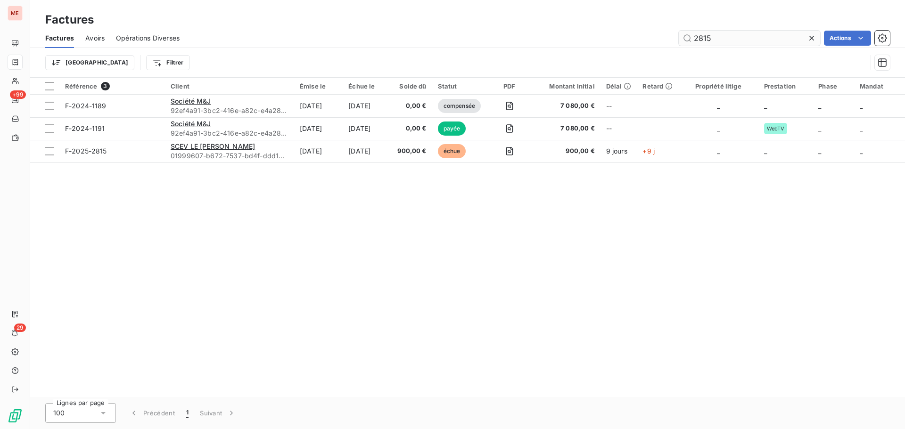
click at [717, 38] on input "2815" at bounding box center [748, 38] width 141 height 15
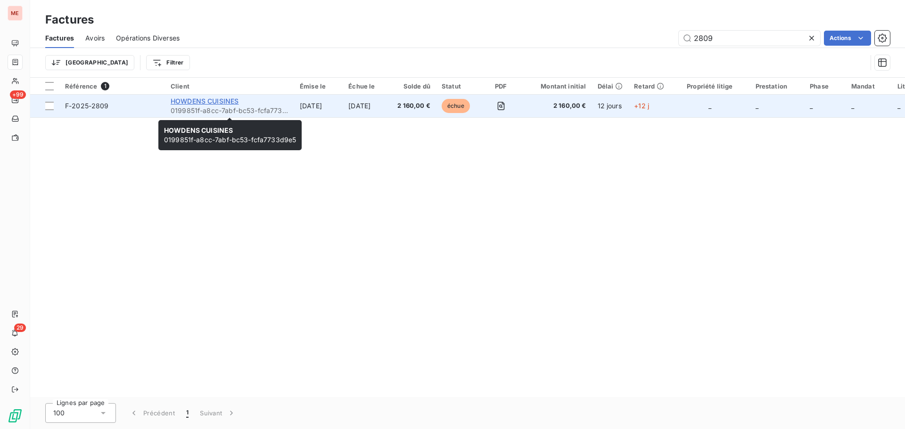
type input "2809"
click at [188, 103] on span "HOWDENS CUISINES" at bounding box center [205, 101] width 68 height 8
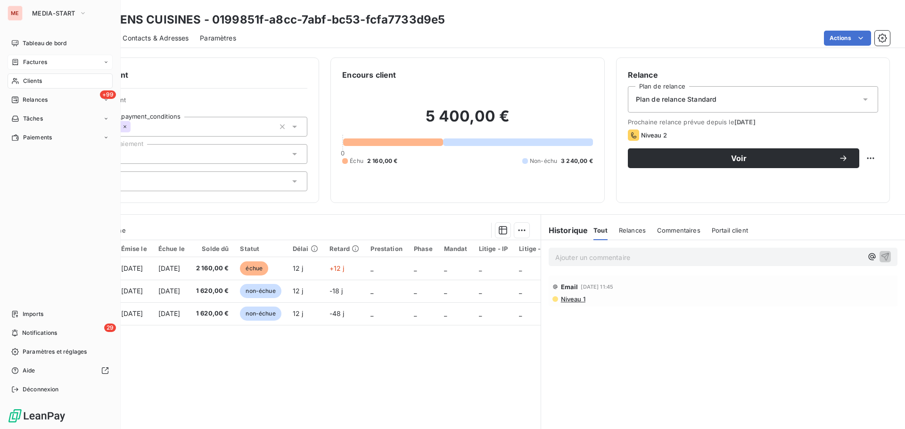
click at [25, 86] on div "Clients" at bounding box center [60, 80] width 105 height 15
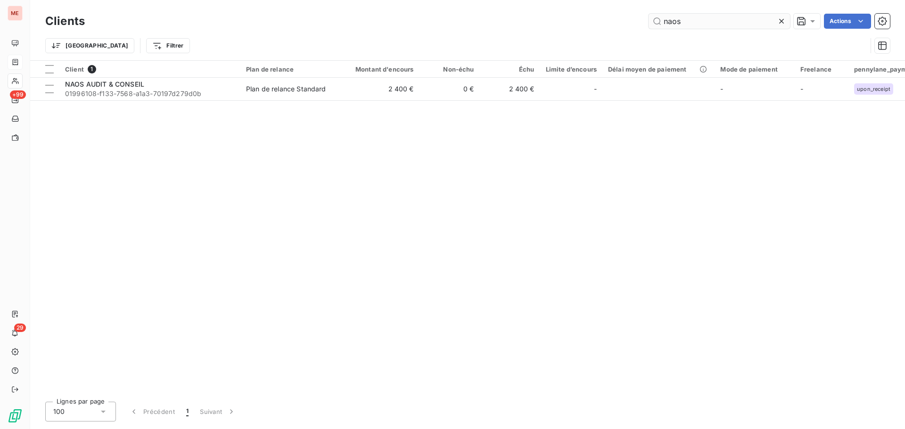
click at [670, 18] on input "naos" at bounding box center [718, 21] width 141 height 15
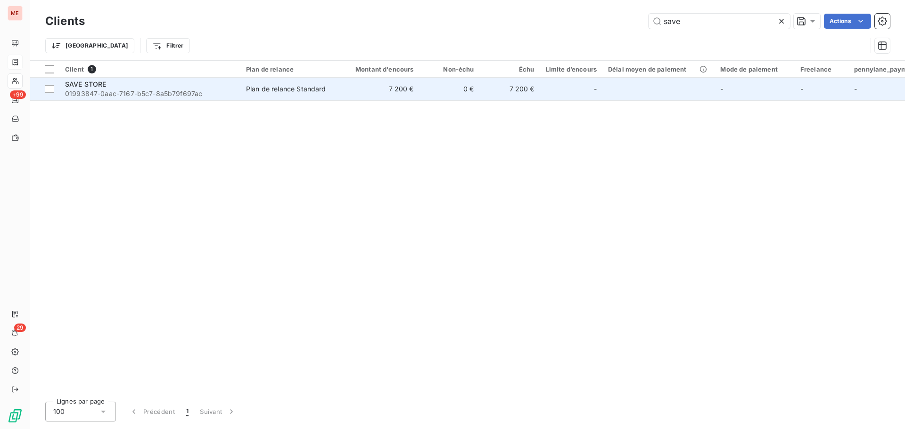
type input "save"
click at [201, 95] on span "01993847-0aac-7167-b5c7-8a5b79f697ac" at bounding box center [150, 93] width 170 height 9
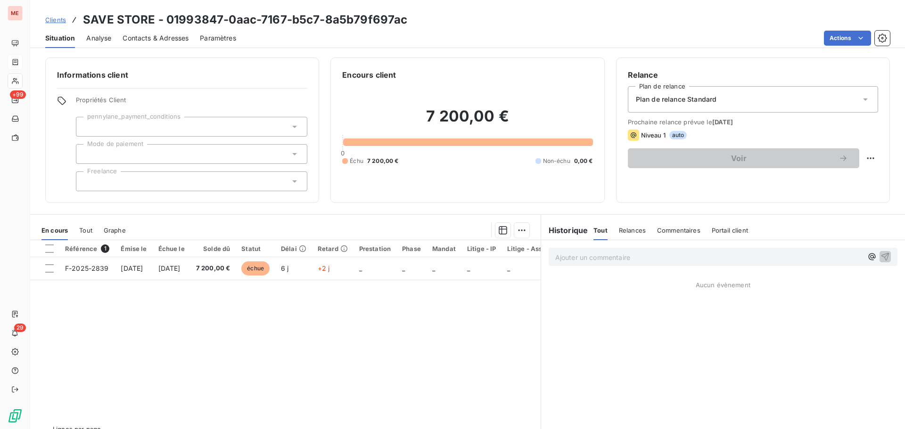
click at [134, 37] on span "Contacts & Adresses" at bounding box center [155, 37] width 66 height 9
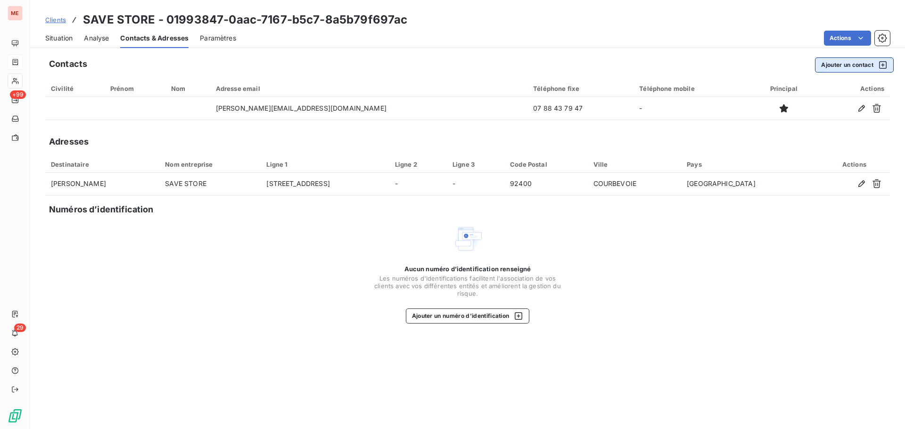
click at [870, 65] on button "Ajouter un contact" at bounding box center [854, 64] width 79 height 15
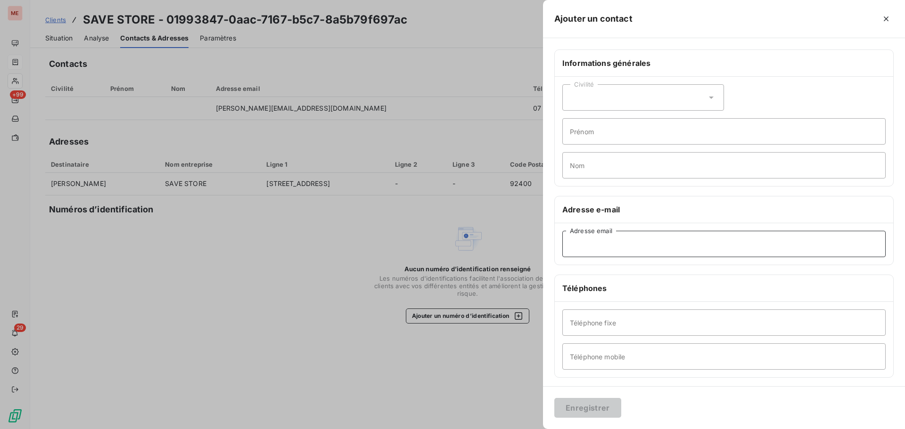
click at [628, 241] on input "Adresse email" at bounding box center [723, 244] width 323 height 26
paste input "[PERSON_NAME][EMAIL_ADDRESS][DOMAIN_NAME]"
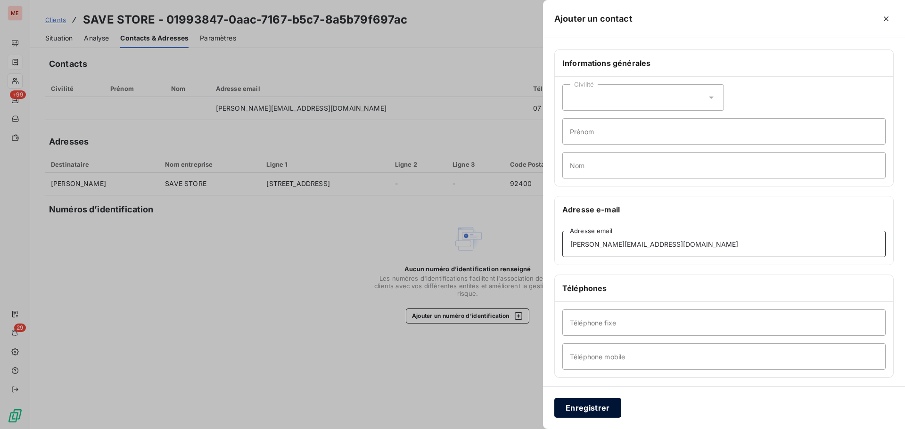
type input "[PERSON_NAME][EMAIL_ADDRESS][DOMAIN_NAME]"
click at [577, 402] on button "Enregistrer" at bounding box center [587, 408] width 67 height 20
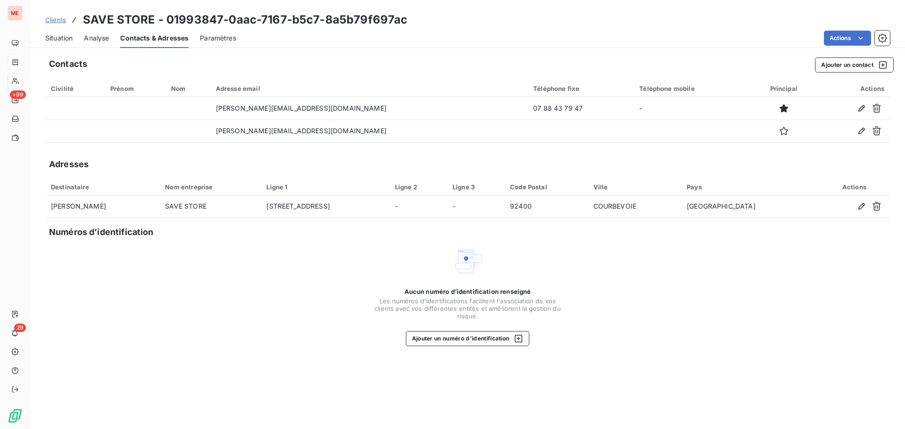
click at [65, 42] on span "Situation" at bounding box center [58, 37] width 27 height 9
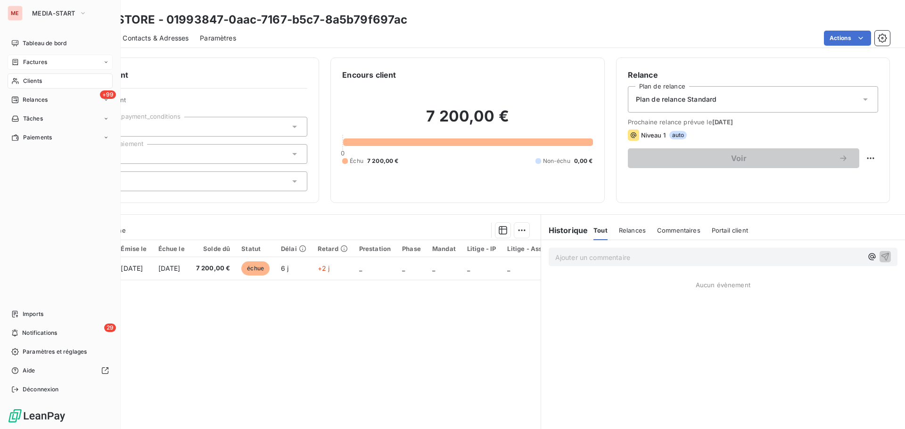
click at [29, 83] on span "Clients" at bounding box center [32, 81] width 19 height 8
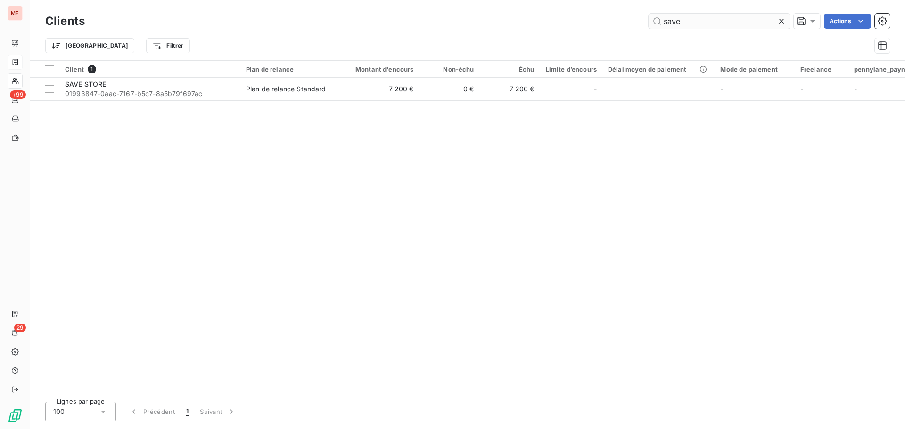
click at [668, 23] on input "save" at bounding box center [718, 21] width 141 height 15
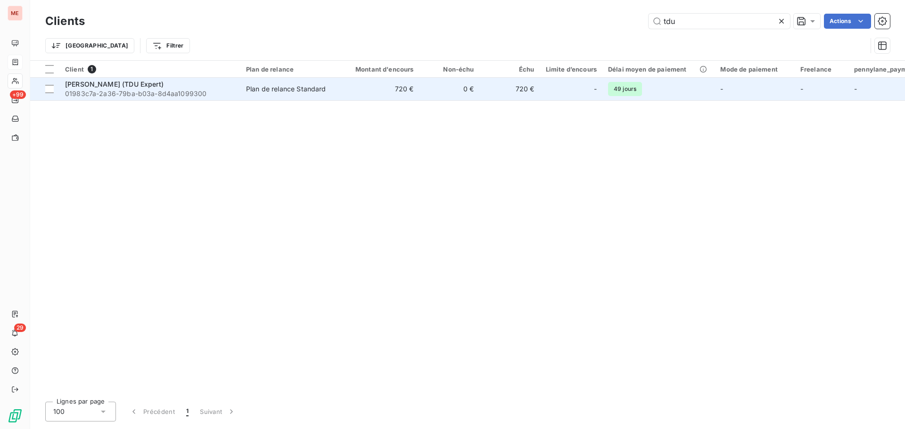
type input "tdu"
click at [265, 85] on div "Plan de relance Standard" at bounding box center [286, 88] width 80 height 9
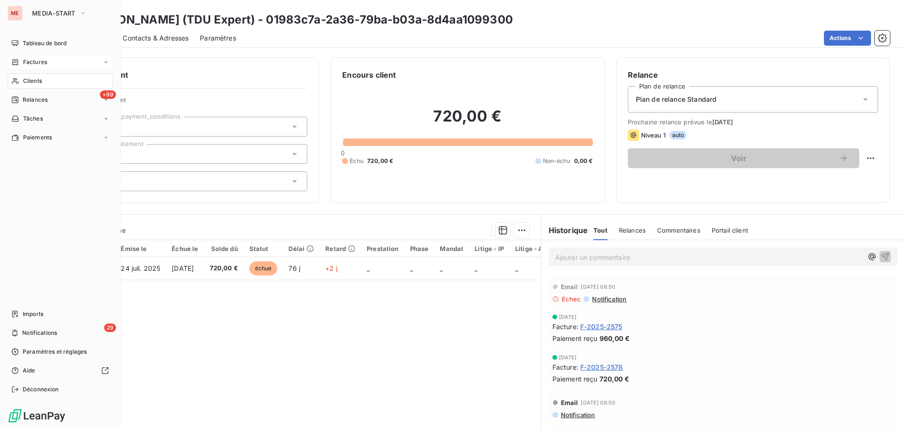
click at [36, 77] on span "Clients" at bounding box center [32, 81] width 19 height 8
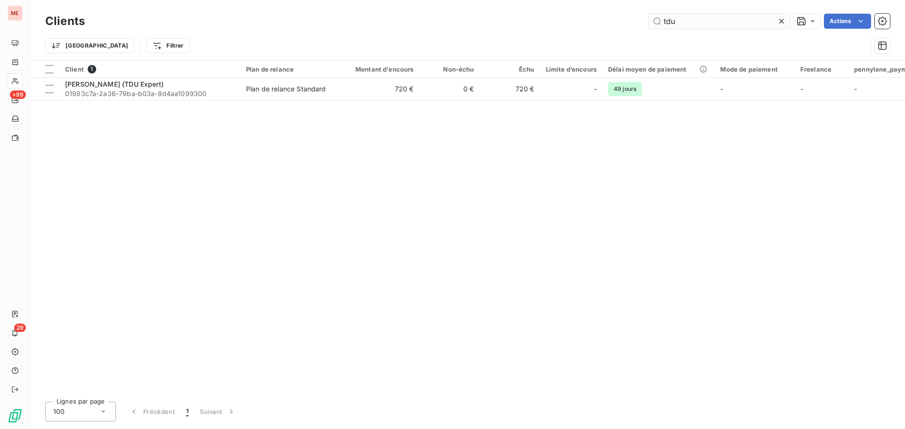
click at [693, 27] on input "tdu" at bounding box center [718, 21] width 141 height 15
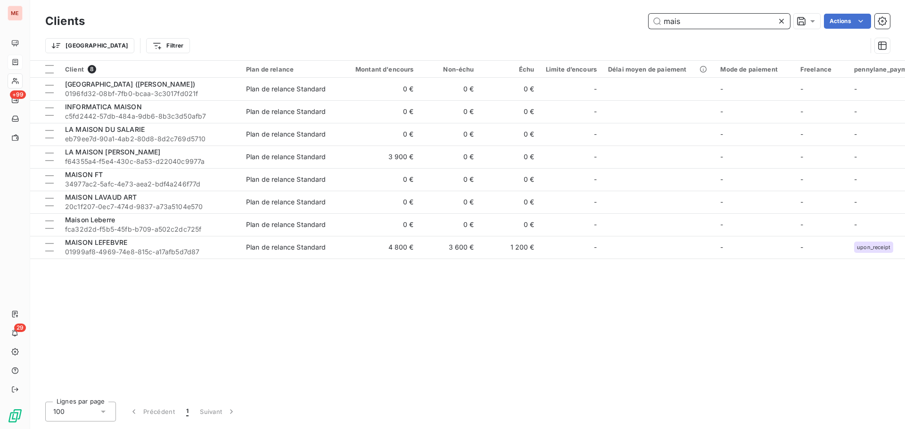
click at [713, 20] on input "mais" at bounding box center [718, 21] width 141 height 15
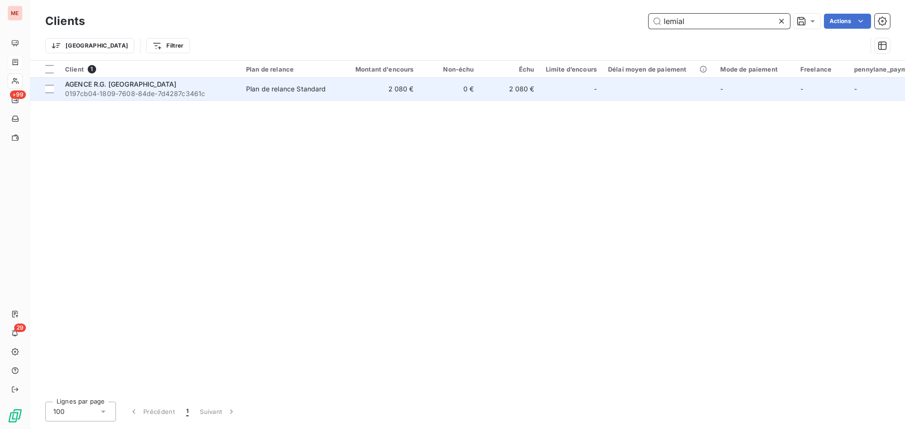
type input "lemial"
click at [343, 89] on td "2 080 €" at bounding box center [378, 89] width 81 height 23
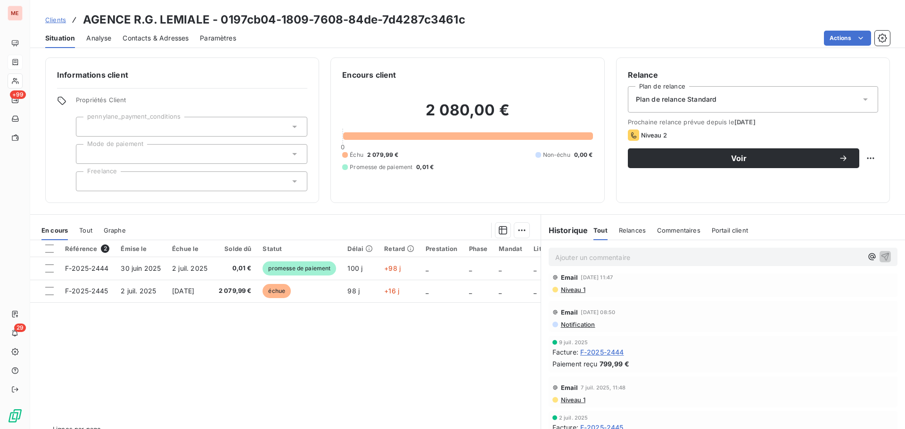
scroll to position [21, 0]
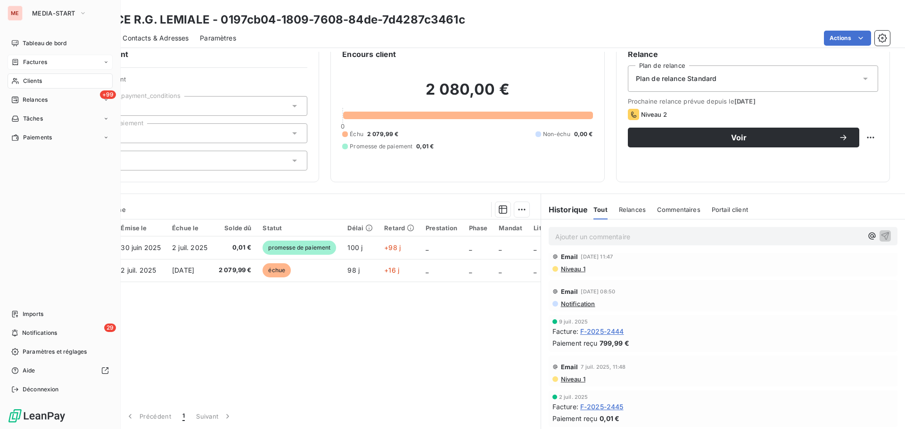
click at [16, 80] on icon at bounding box center [15, 81] width 7 height 6
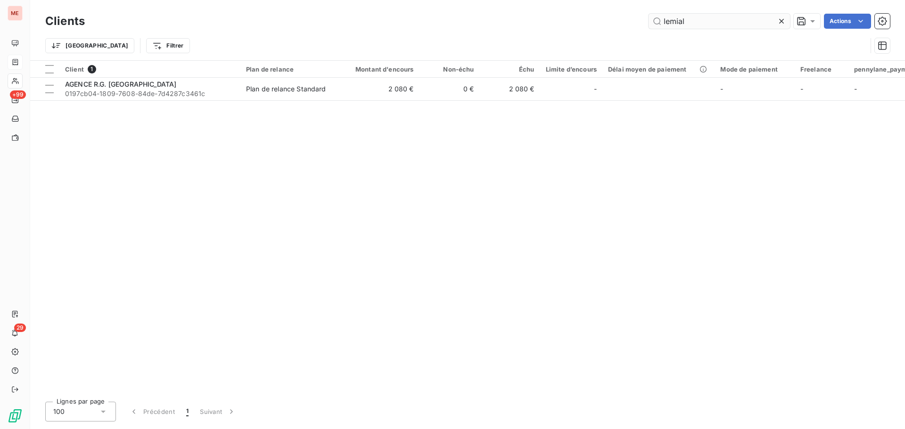
click at [685, 21] on input "lemial" at bounding box center [718, 21] width 141 height 15
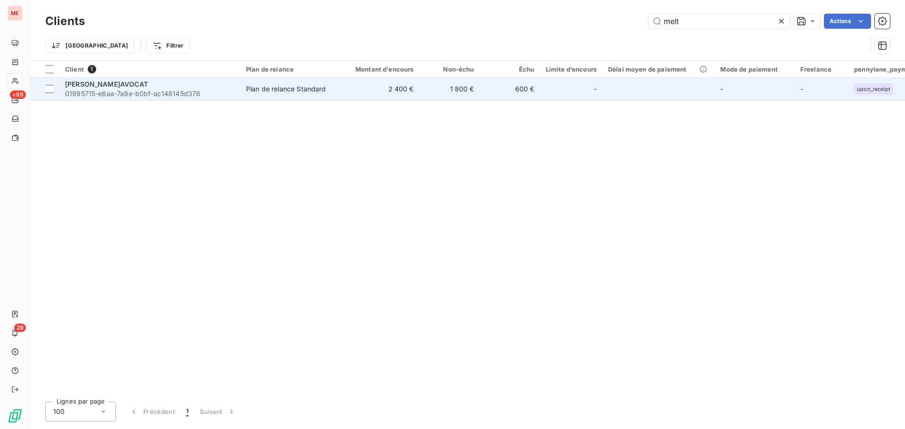
type input "melt"
click at [202, 84] on div "[PERSON_NAME]AVOCAT" at bounding box center [150, 84] width 170 height 9
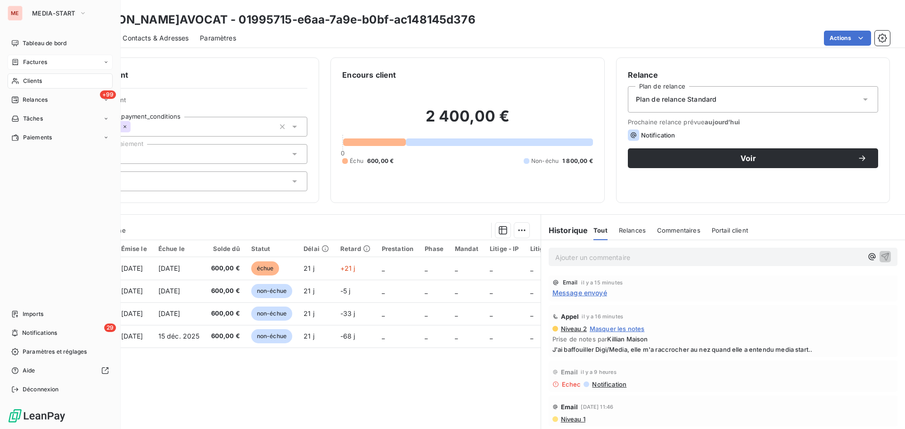
click at [21, 78] on div "Clients" at bounding box center [60, 80] width 105 height 15
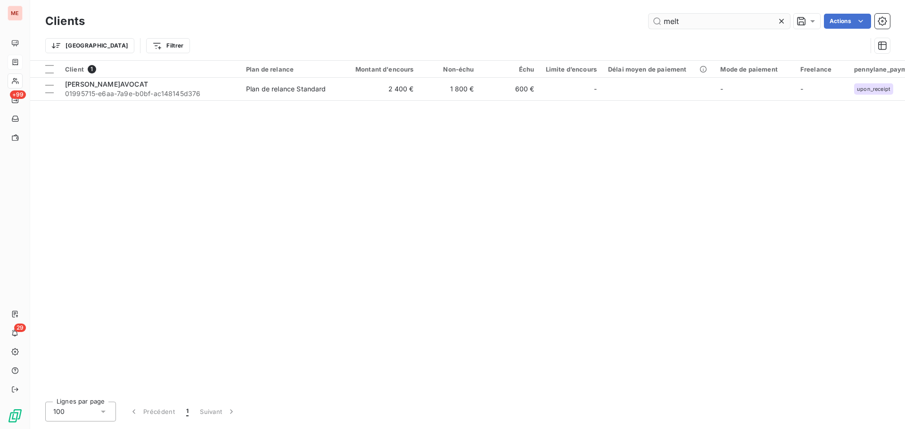
click at [687, 21] on input "melt" at bounding box center [718, 21] width 141 height 15
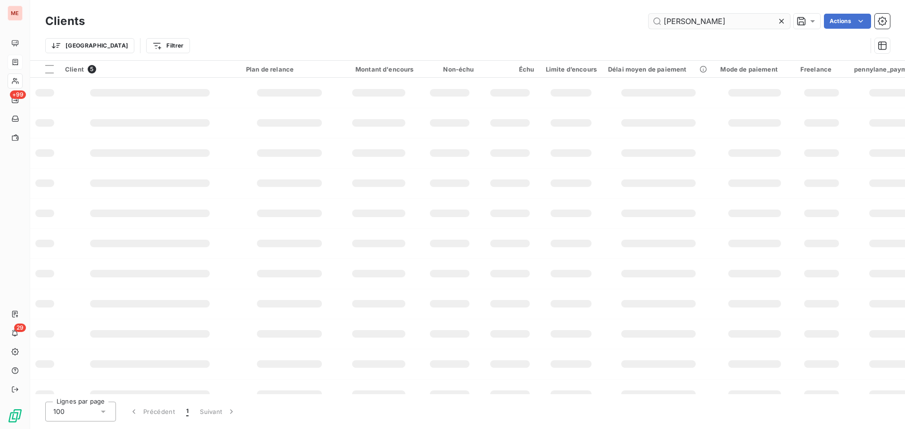
type input "[PERSON_NAME]"
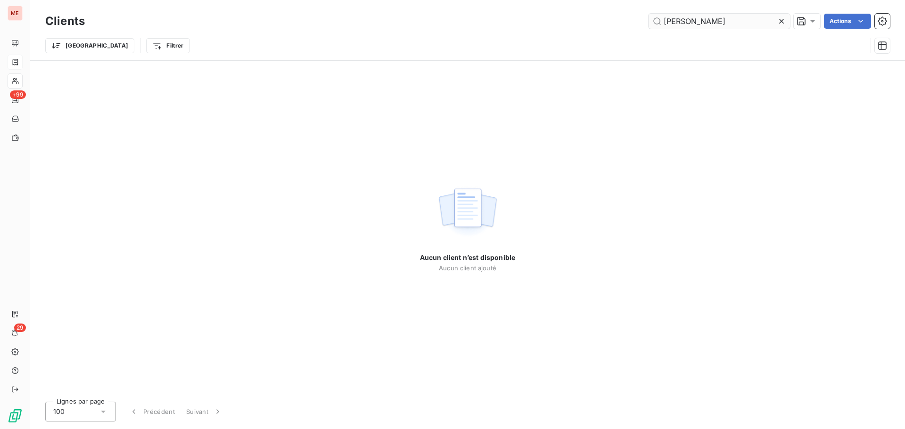
click at [726, 17] on input "[PERSON_NAME]" at bounding box center [718, 21] width 141 height 15
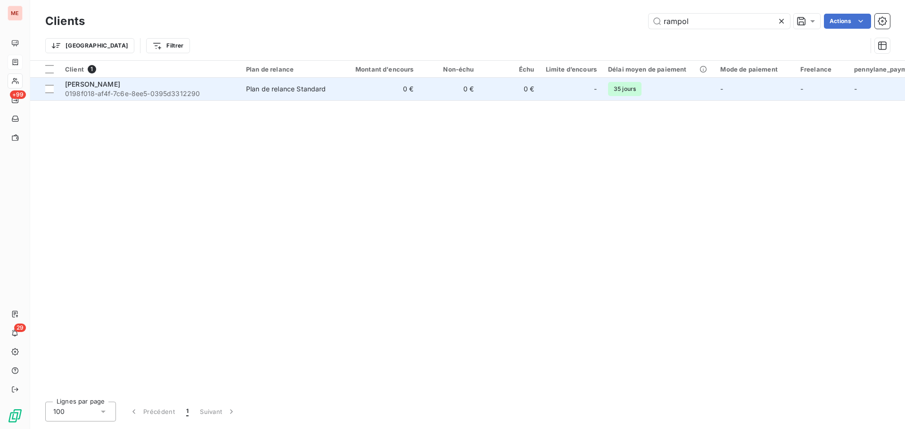
type input "rampol"
click at [196, 86] on div "[PERSON_NAME]" at bounding box center [150, 84] width 170 height 9
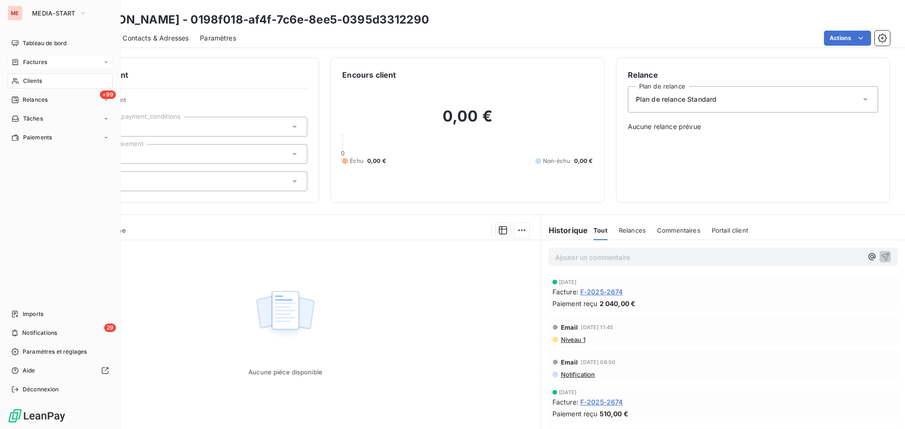
click at [20, 79] on div "Clients" at bounding box center [60, 80] width 105 height 15
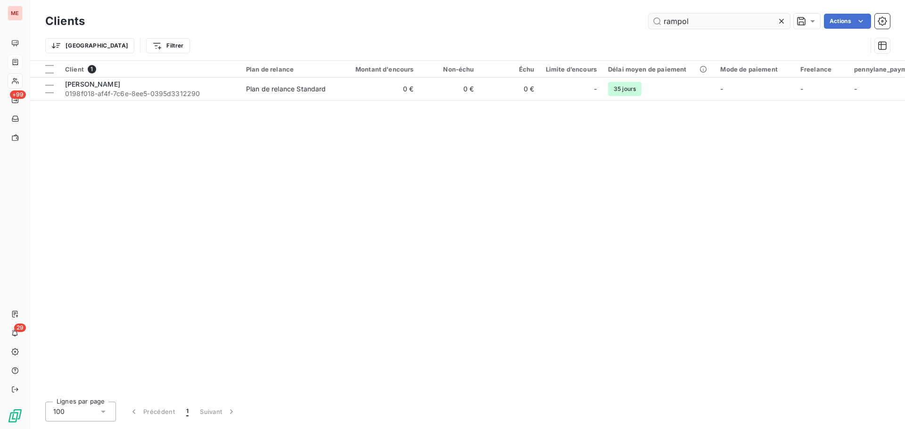
click at [741, 25] on input "rampol" at bounding box center [718, 21] width 141 height 15
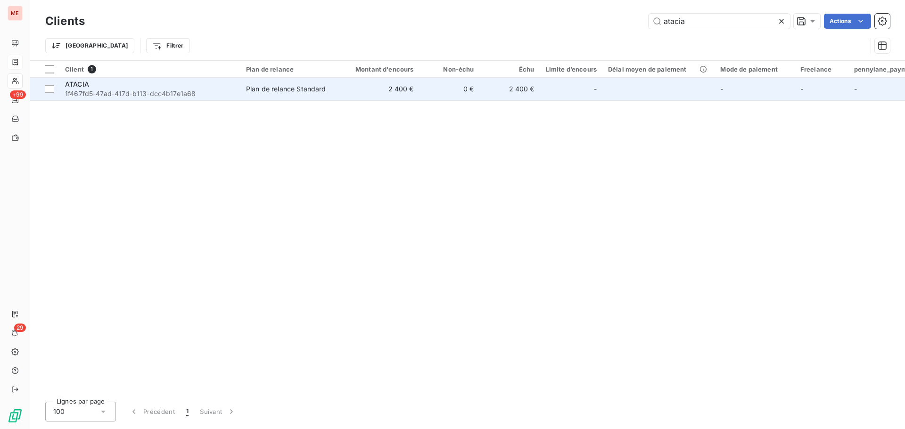
type input "atacia"
click at [208, 95] on span "1f467fd5-47ad-417d-b113-dcc4b17e1a68" at bounding box center [150, 93] width 170 height 9
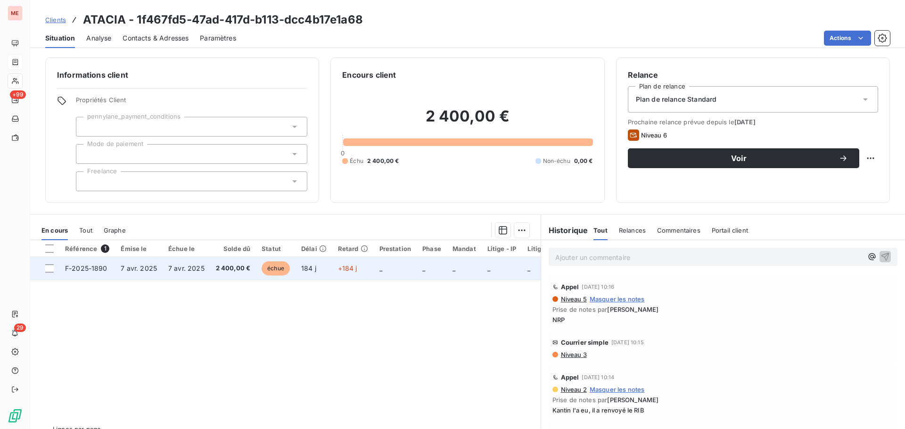
click at [194, 270] on span "7 avr. 2025" at bounding box center [186, 268] width 36 height 8
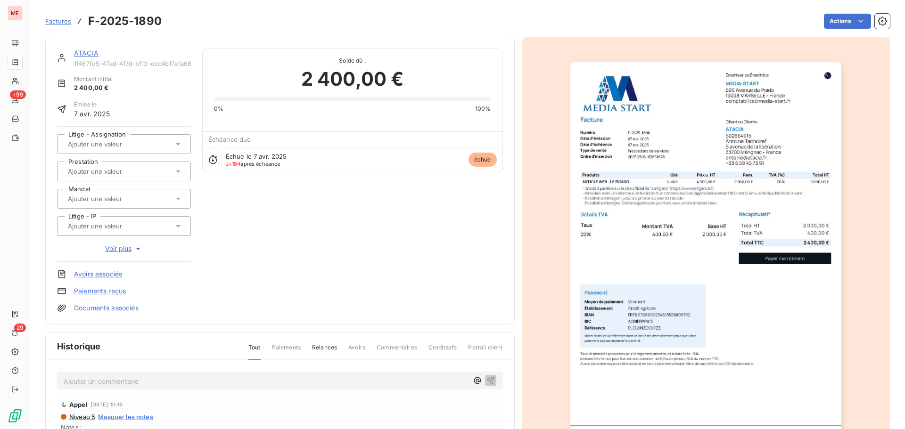
click at [141, 244] on icon "button" at bounding box center [137, 248] width 9 height 9
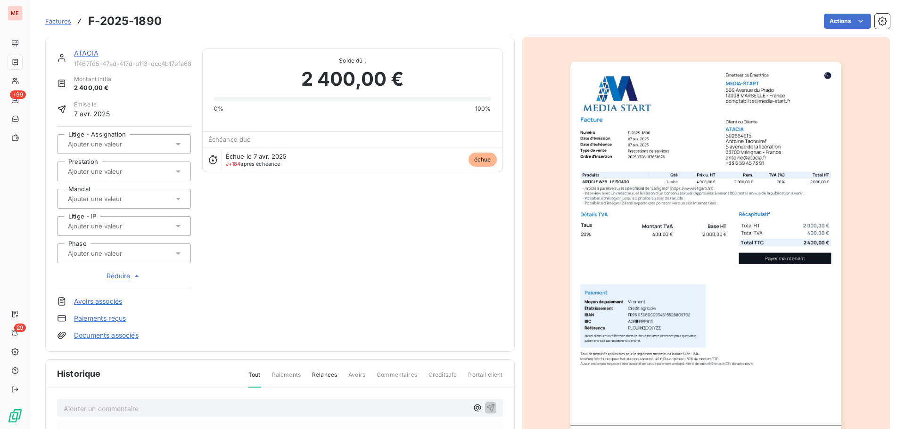
click at [133, 250] on input "text" at bounding box center [114, 253] width 95 height 8
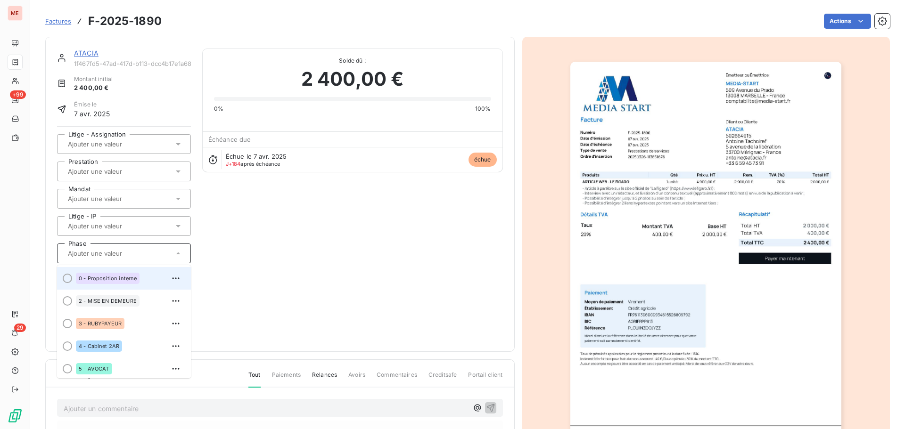
click at [131, 285] on div "0 - Proposition interne" at bounding box center [129, 278] width 107 height 15
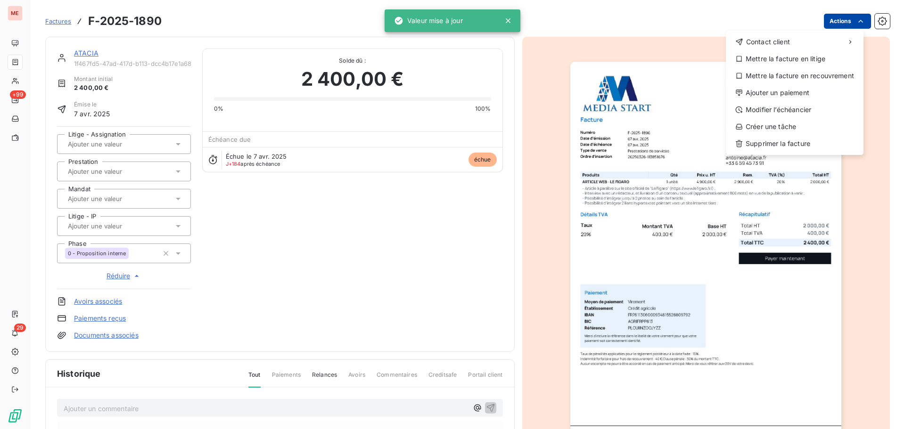
click at [827, 22] on html "ME +99 29 Factures F-2025-1890 Actions Contact client Mettre la facture en liti…" at bounding box center [452, 214] width 905 height 429
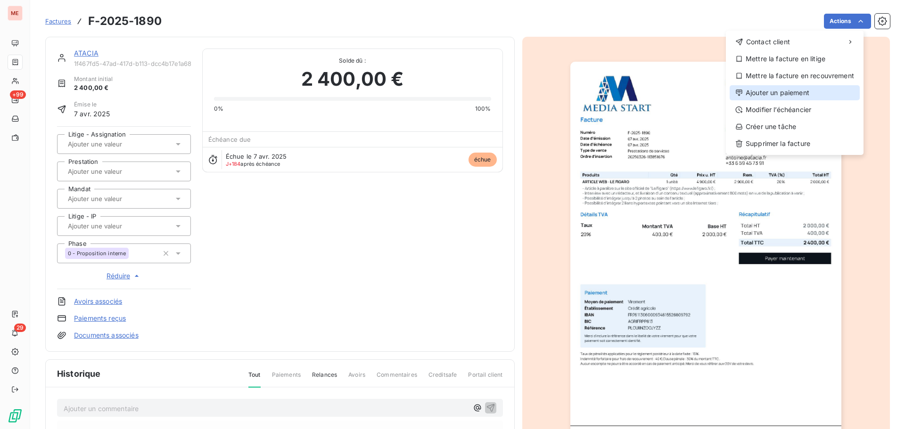
click at [792, 94] on div "Ajouter un paiement" at bounding box center [794, 92] width 130 height 15
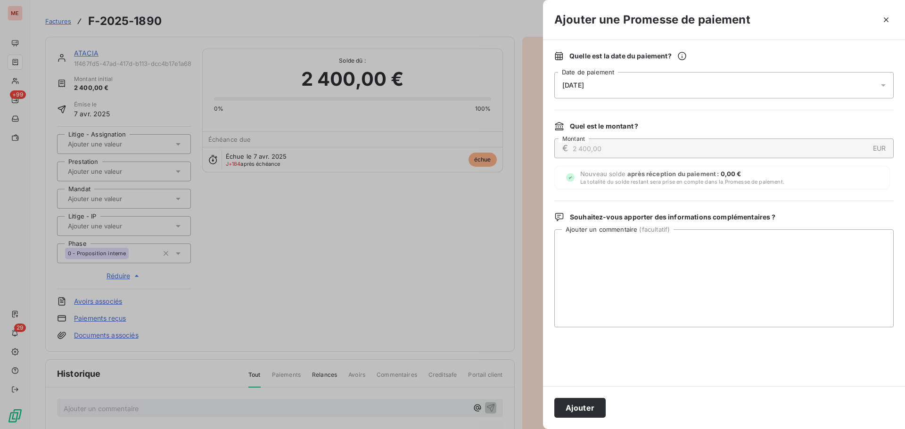
click at [657, 79] on div "[DATE]" at bounding box center [723, 85] width 339 height 26
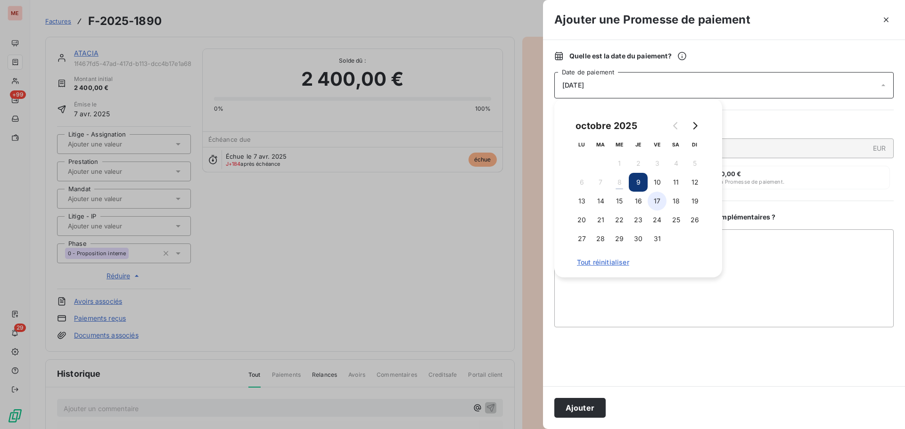
click at [658, 203] on button "17" at bounding box center [656, 201] width 19 height 19
click at [588, 406] on button "Ajouter" at bounding box center [579, 408] width 51 height 20
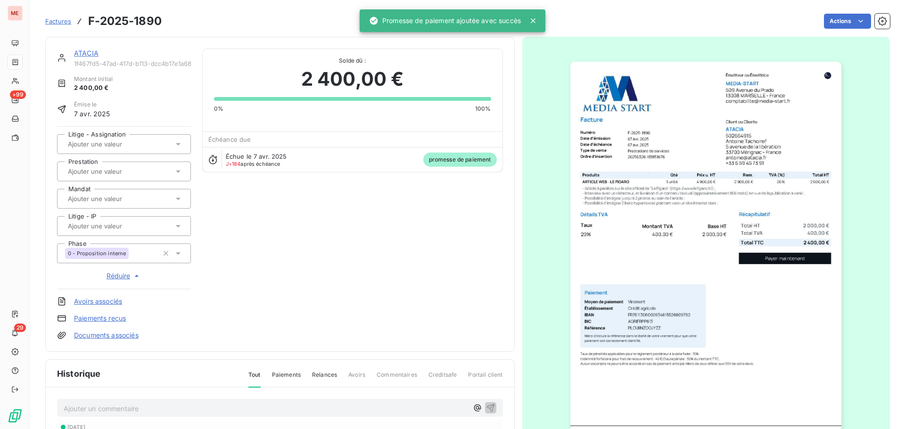
click at [90, 51] on link "ATACIA" at bounding box center [86, 53] width 24 height 8
